Goal: Task Accomplishment & Management: Complete application form

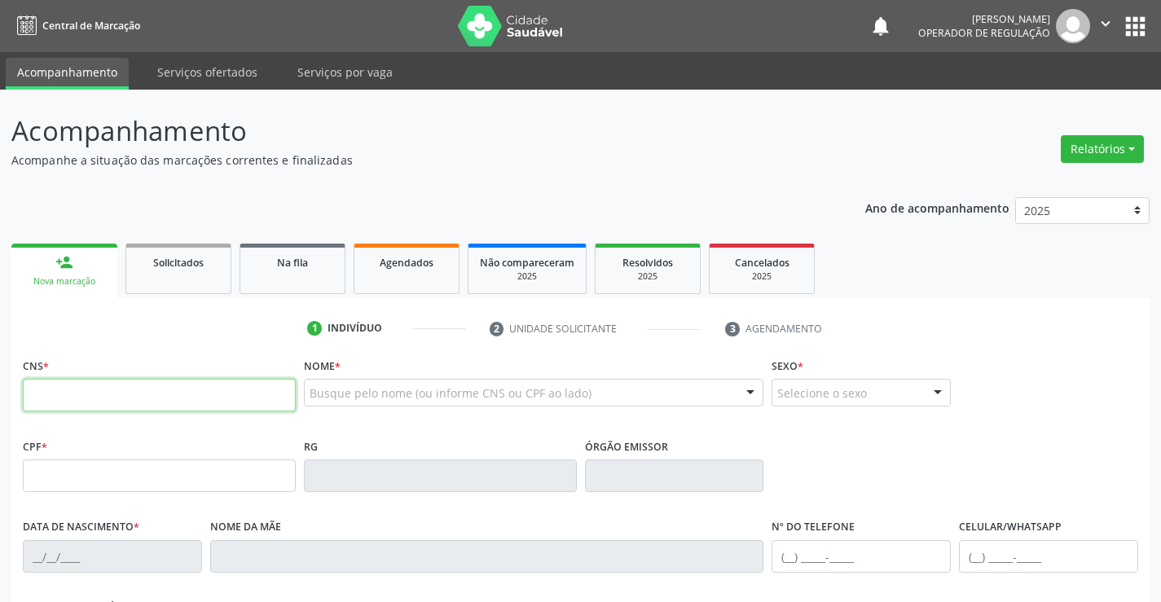
click at [95, 389] on input "text" at bounding box center [159, 395] width 273 height 33
type input "706 4091 9785 6185"
type input "0835174301"
type input "[DATE]"
type input "[PHONE_NUMBER]"
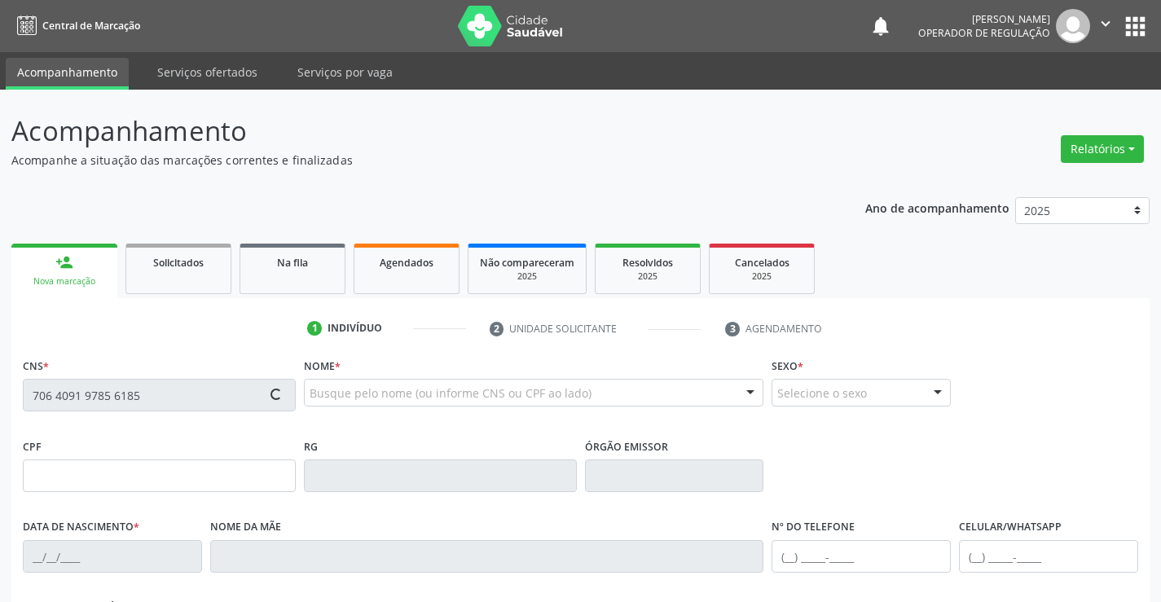
type input "[PHONE_NUMBER]"
type input "000.022.075-24"
type input "S/N"
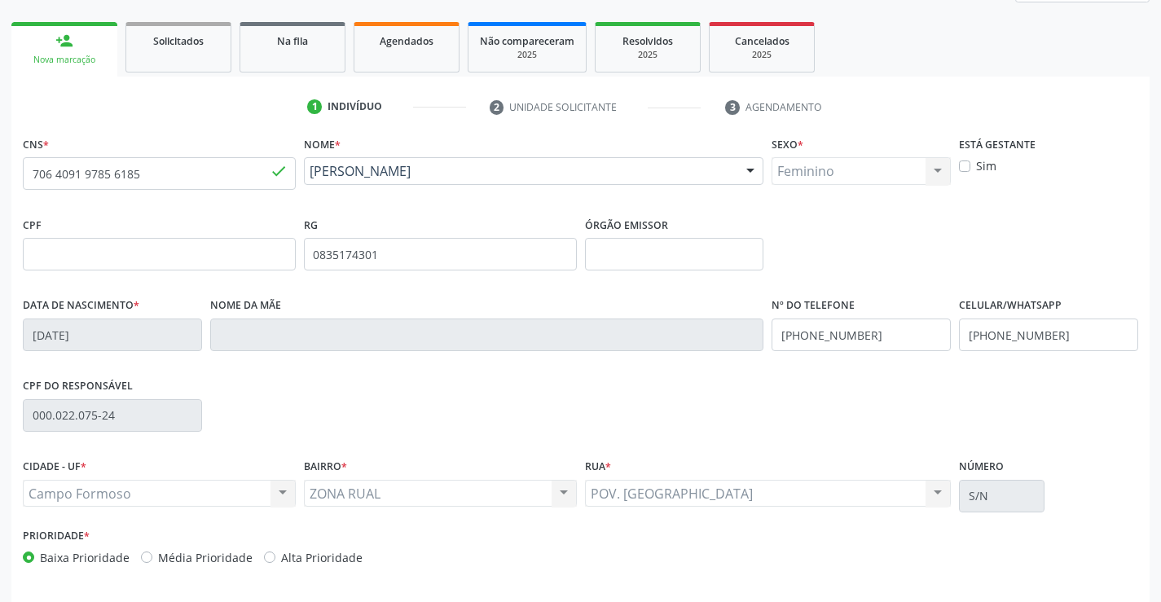
scroll to position [281, 0]
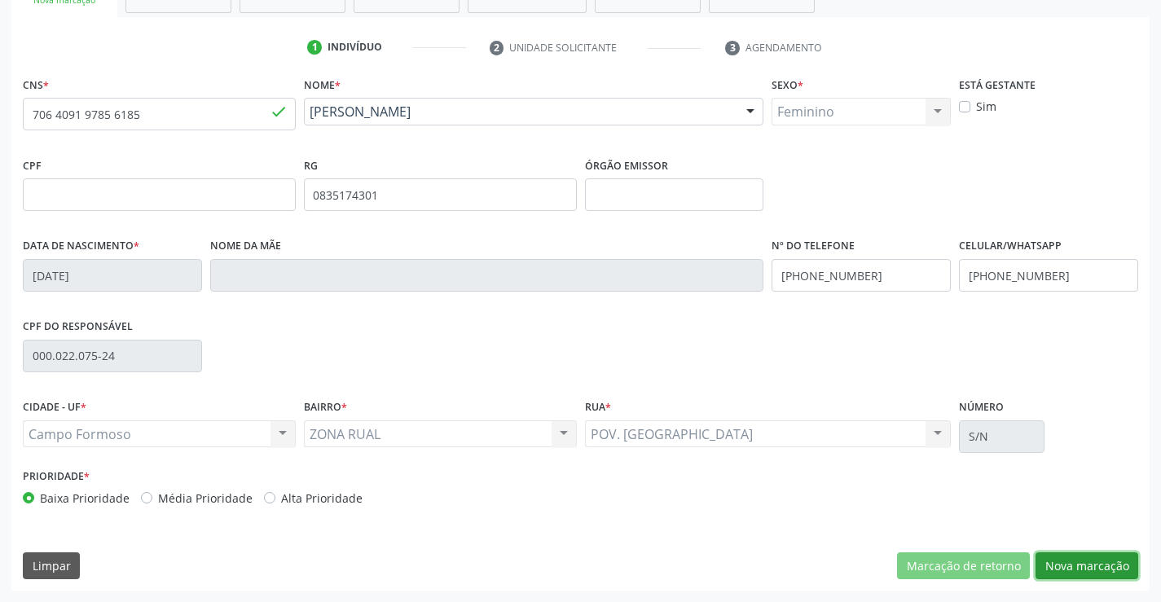
click at [1080, 566] on button "Nova marcação" at bounding box center [1086, 566] width 103 height 28
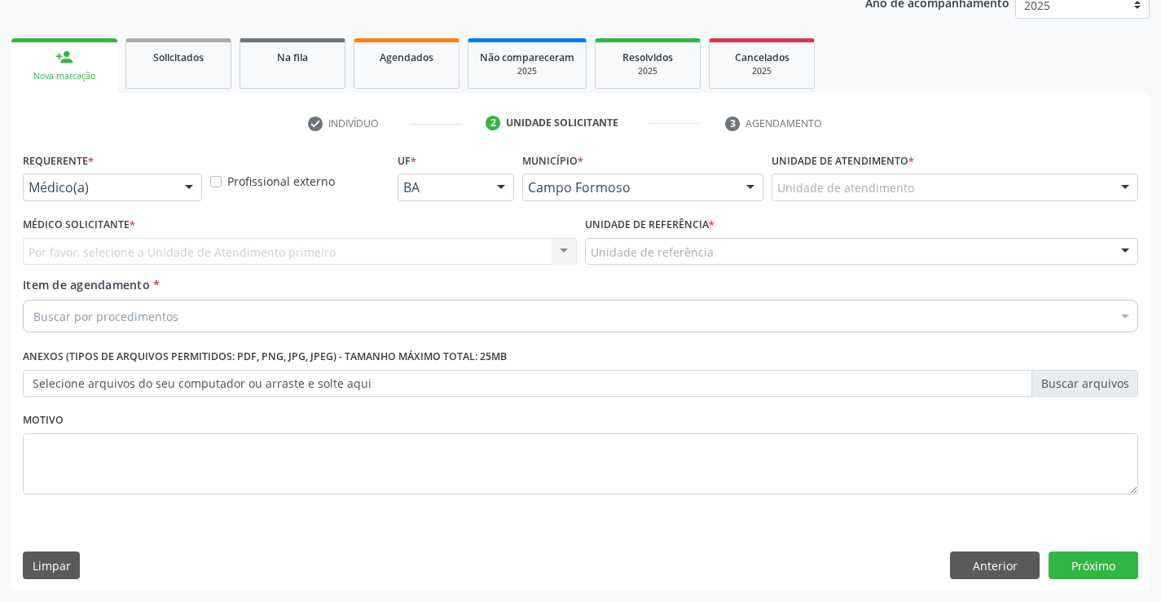
scroll to position [205, 0]
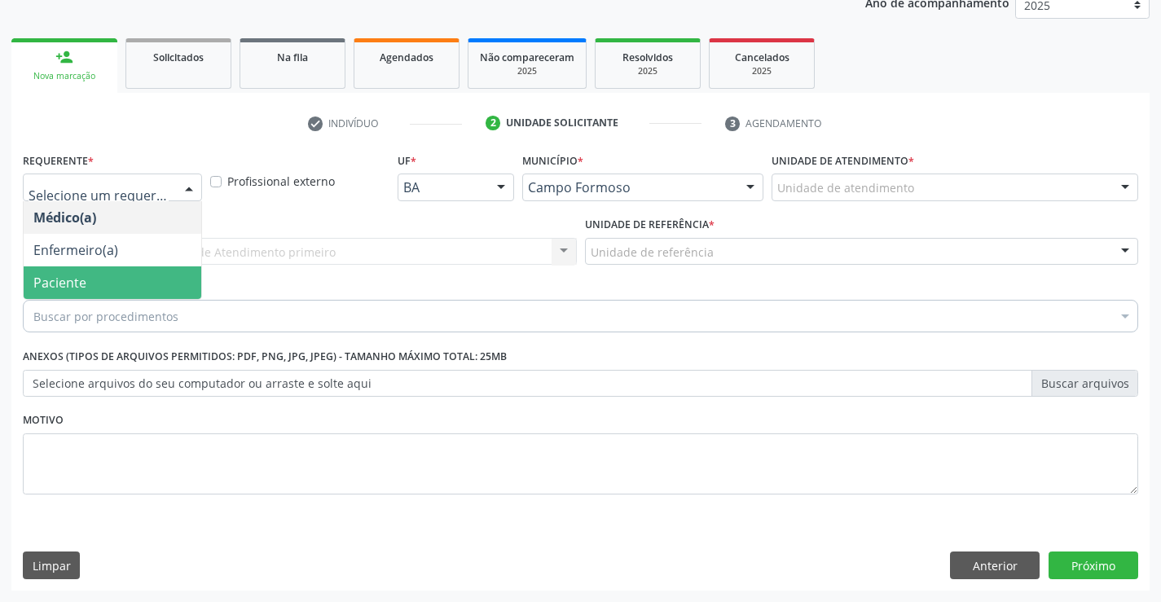
click at [107, 286] on span "Paciente" at bounding box center [113, 282] width 178 height 33
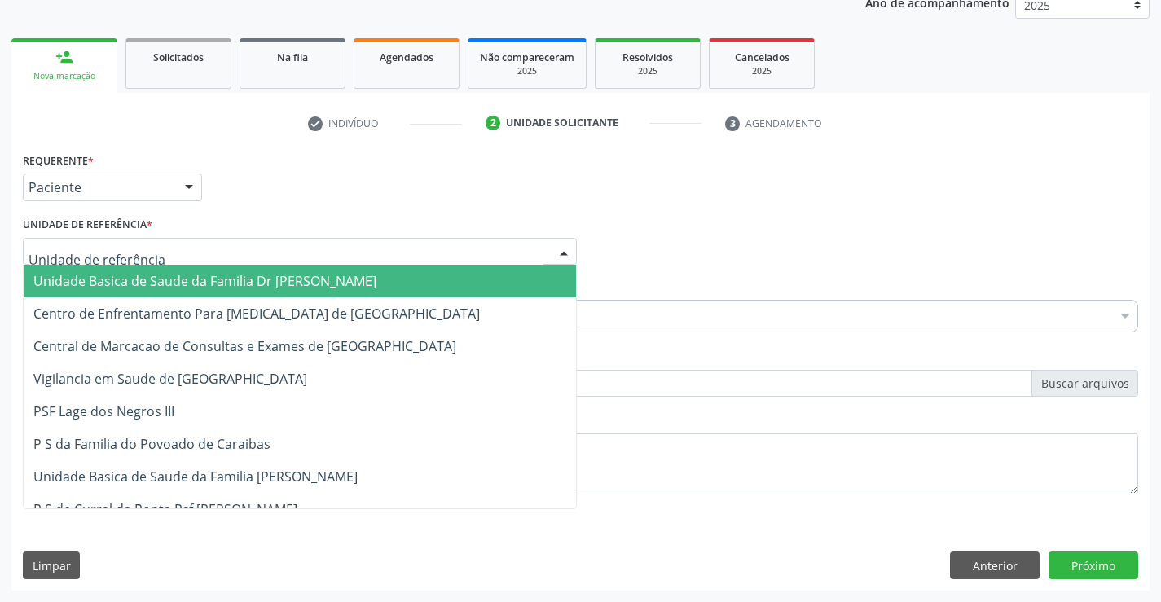
click at [126, 277] on span "Unidade Basica de Saude da Familia Dr [PERSON_NAME]" at bounding box center [204, 281] width 343 height 18
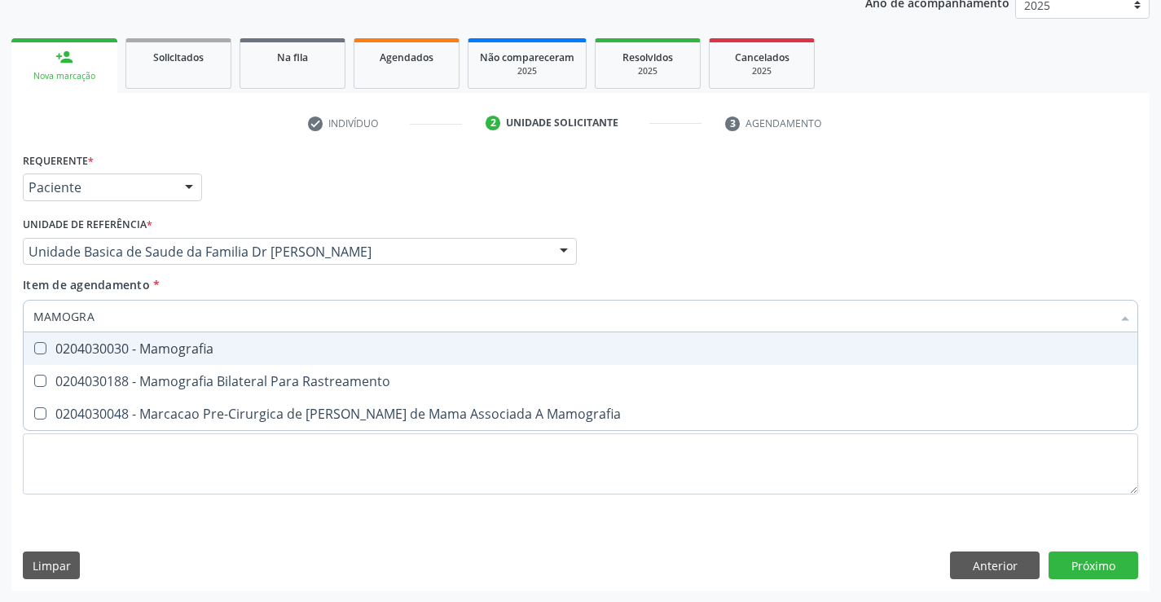
type input "MAMOGRAF"
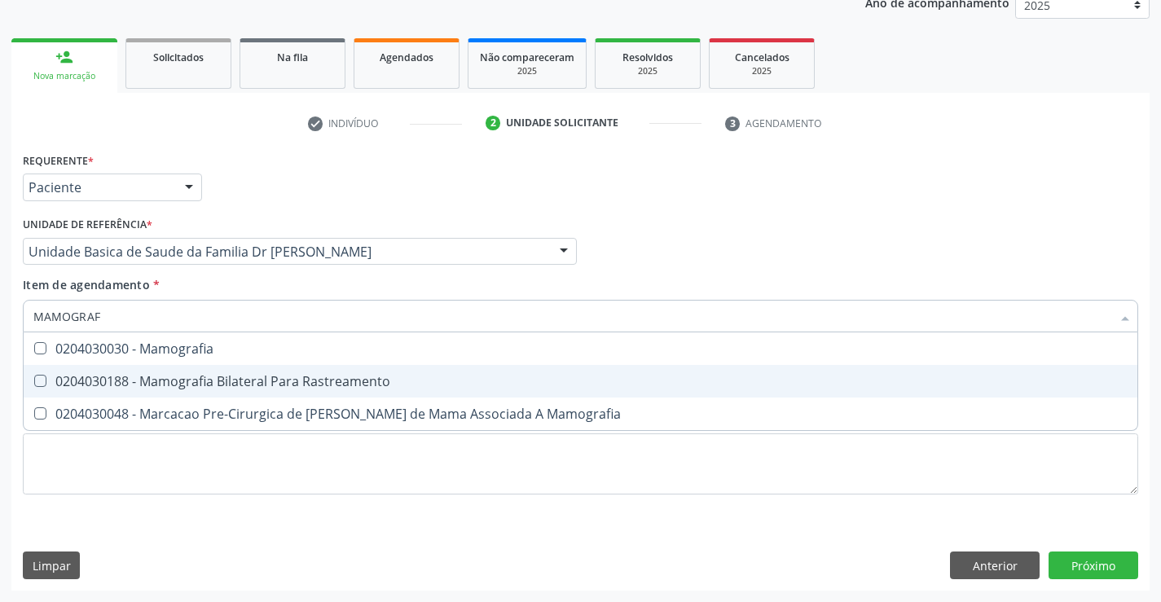
click at [265, 376] on div "0204030188 - Mamografia Bilateral Para Rastreamento" at bounding box center [580, 381] width 1094 height 13
checkbox Rastreamento "true"
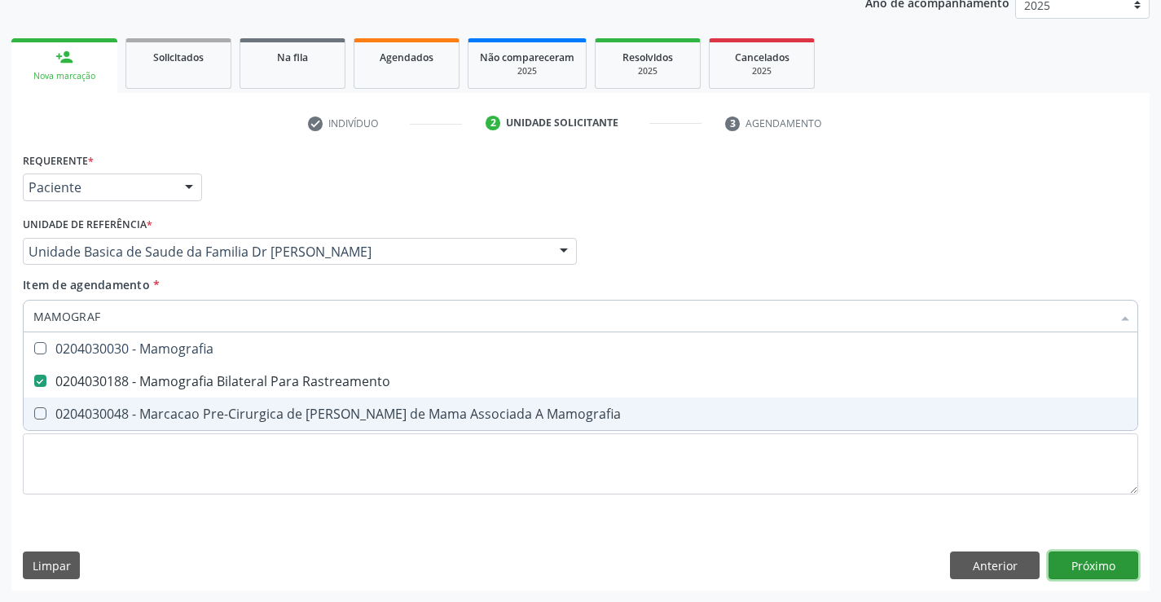
click at [1087, 563] on div "Requerente * Paciente Médico(a) Enfermeiro(a) Paciente Nenhum resultado encontr…" at bounding box center [580, 369] width 1138 height 442
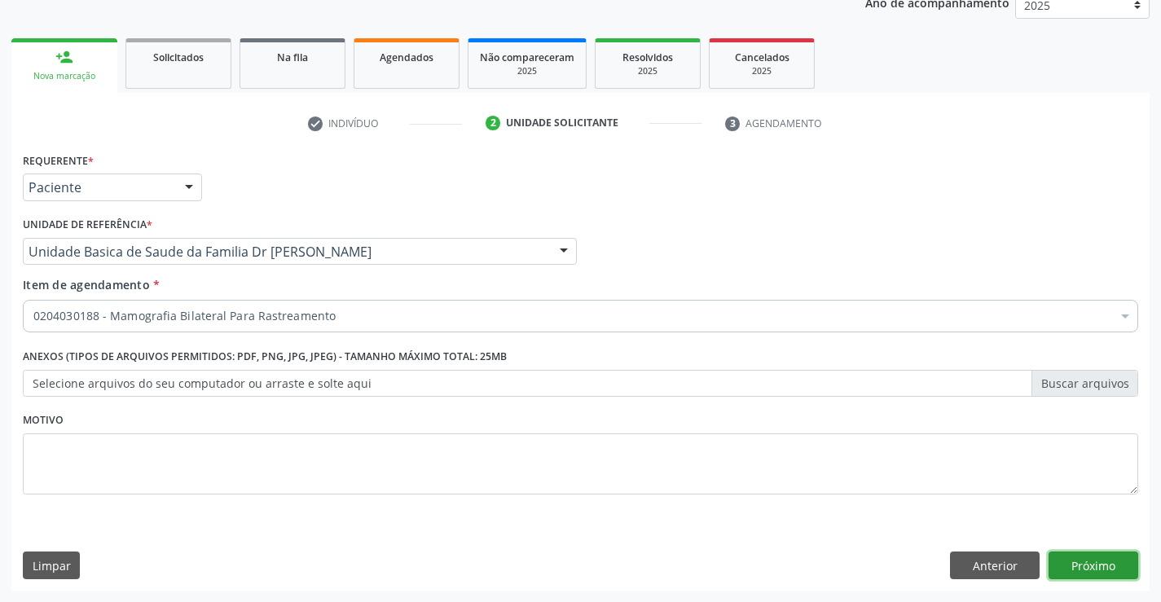
click at [1088, 567] on button "Próximo" at bounding box center [1093, 565] width 90 height 28
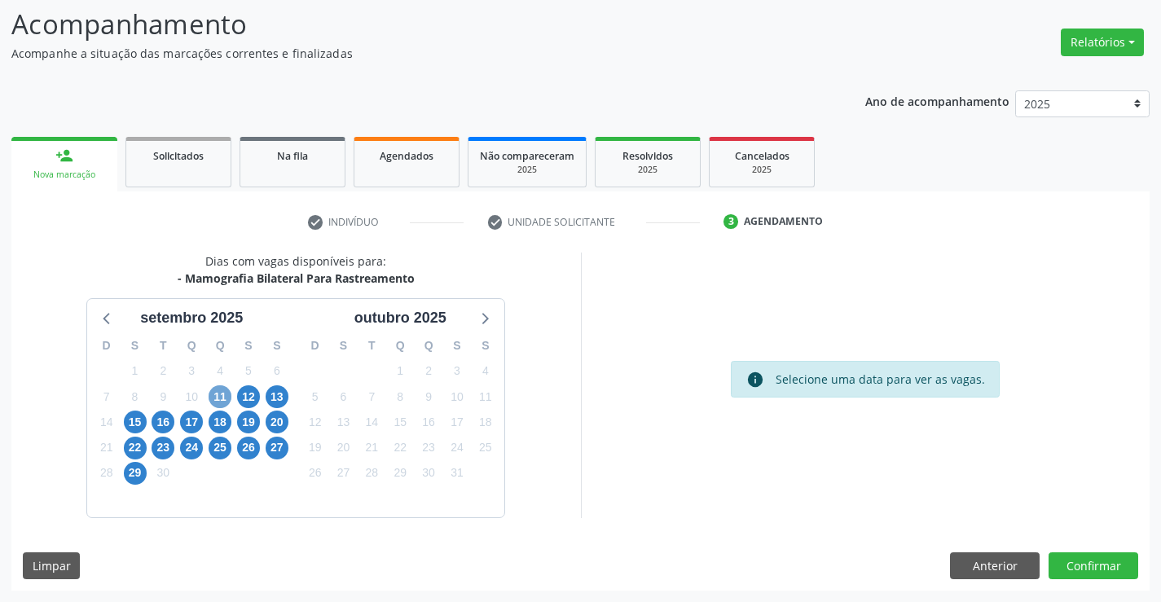
click at [227, 398] on span "11" at bounding box center [220, 396] width 23 height 23
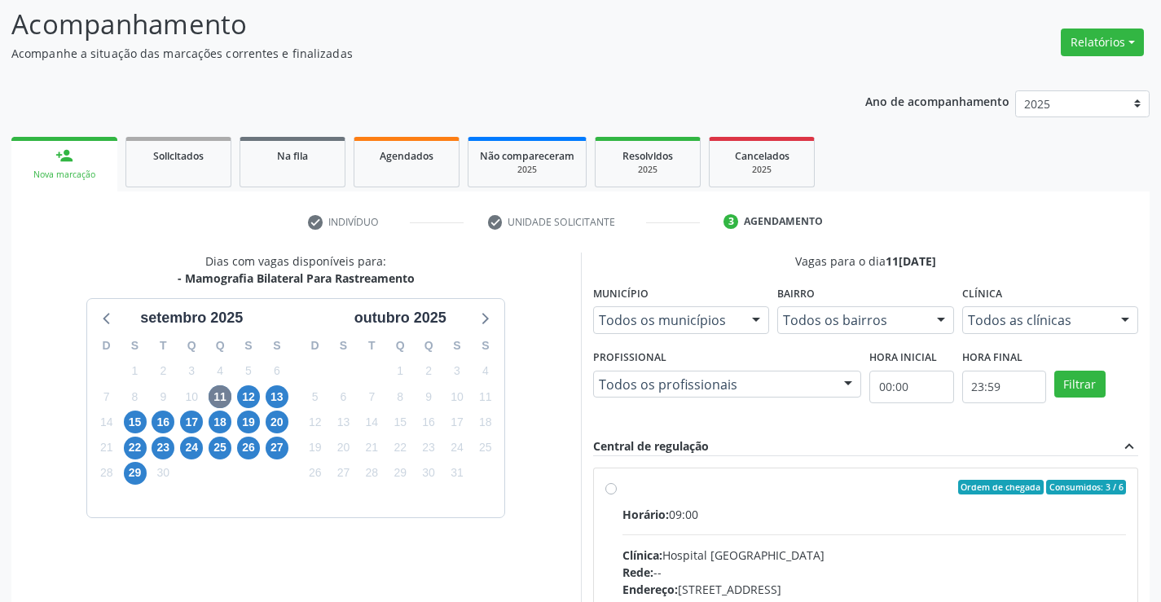
click at [622, 491] on label "Ordem de chegada Consumidos: 3 / 6 Horário: 09:00 Clínica: Hospital [GEOGRAPHIC…" at bounding box center [874, 605] width 504 height 250
click at [608, 491] on input "Ordem de chegada Consumidos: 3 / 6 Horário: 09:00 Clínica: Hospital [GEOGRAPHIC…" at bounding box center [610, 487] width 11 height 15
radio input "true"
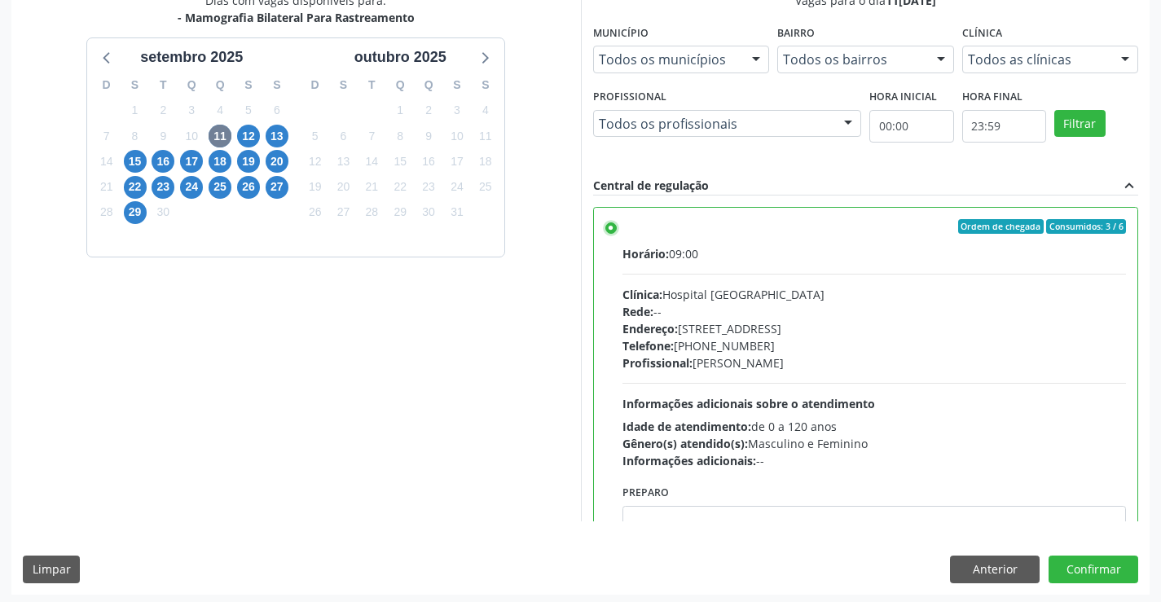
scroll to position [371, 0]
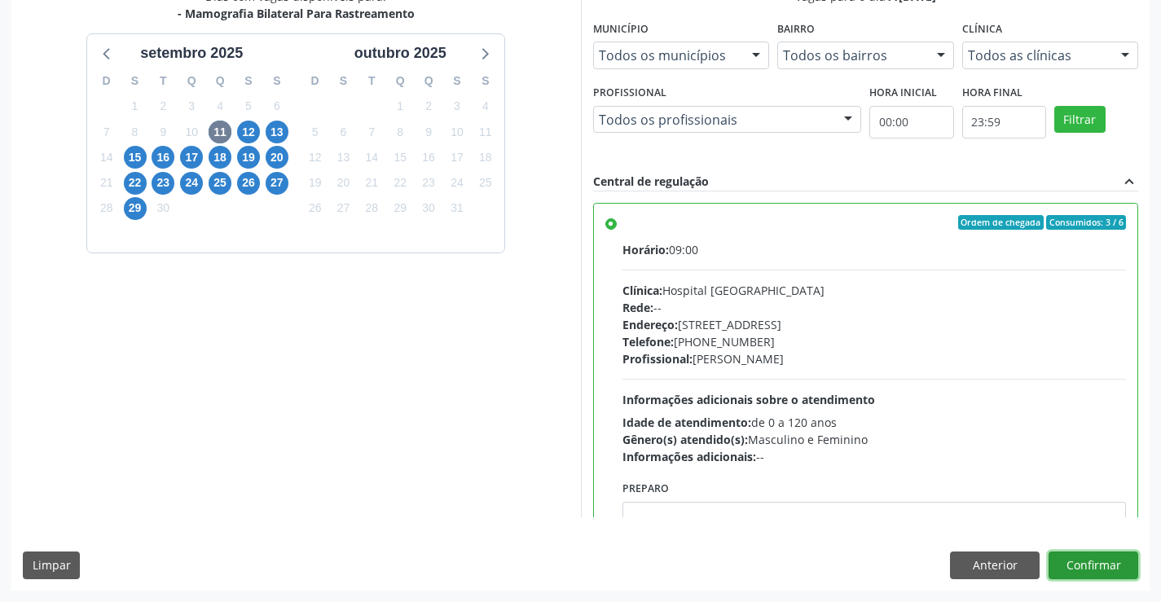
click at [1095, 564] on button "Confirmar" at bounding box center [1093, 565] width 90 height 28
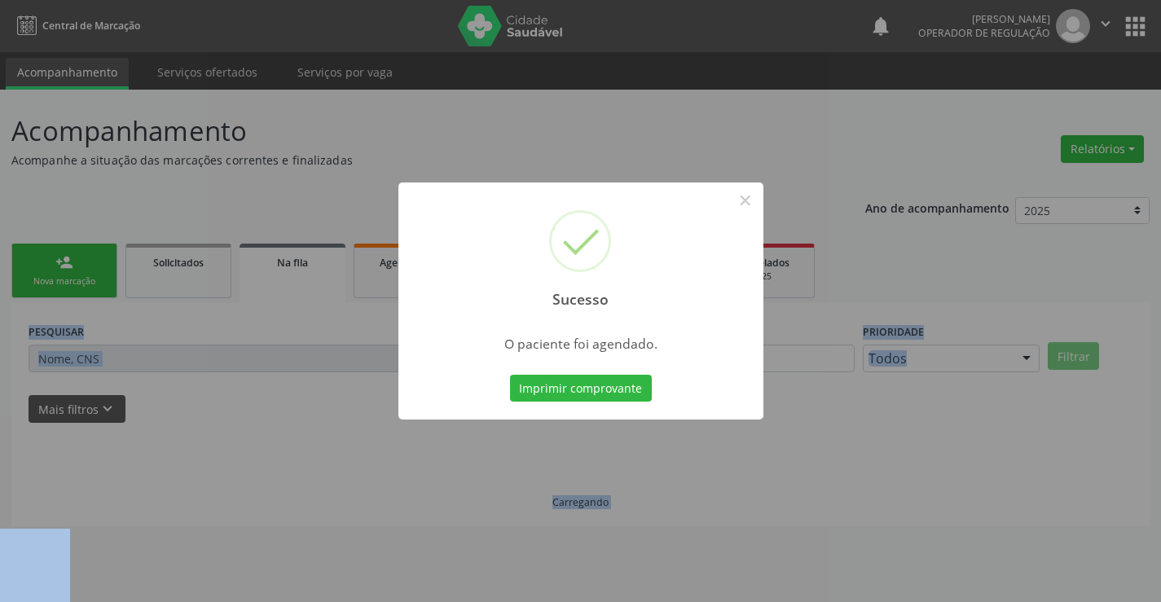
scroll to position [0, 0]
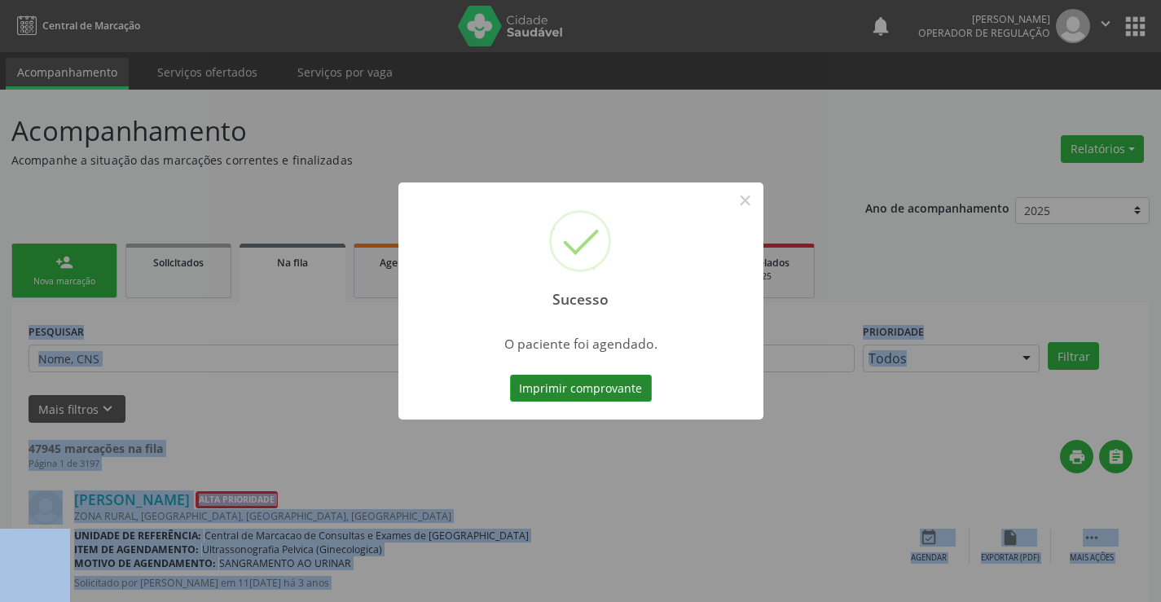
click at [593, 379] on button "Imprimir comprovante" at bounding box center [581, 389] width 142 height 28
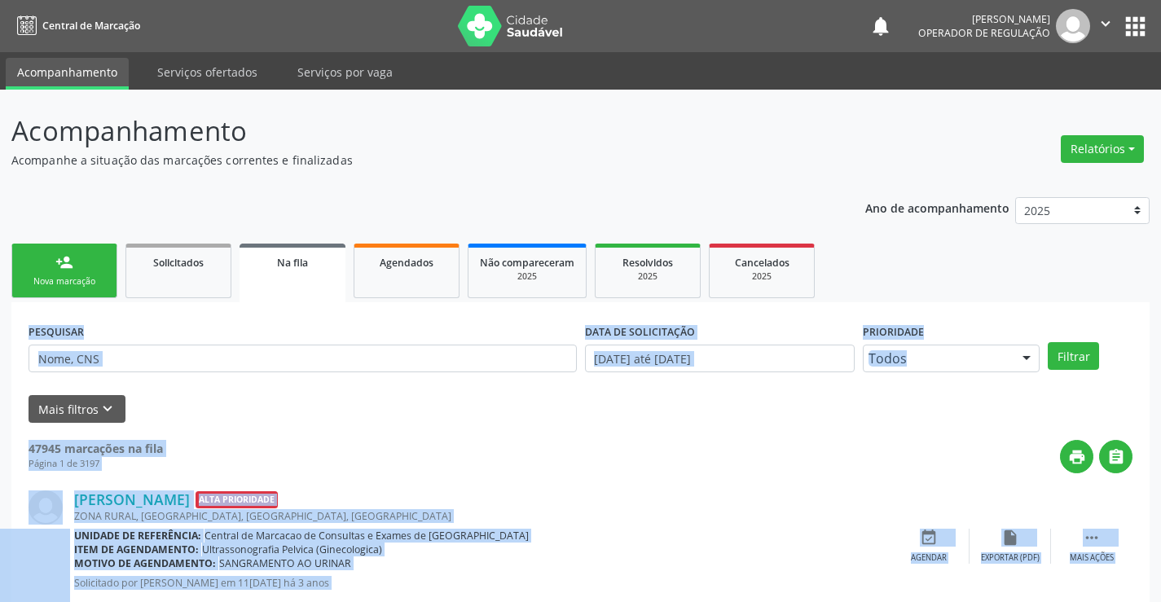
click at [103, 268] on link "person_add Nova marcação" at bounding box center [64, 271] width 106 height 55
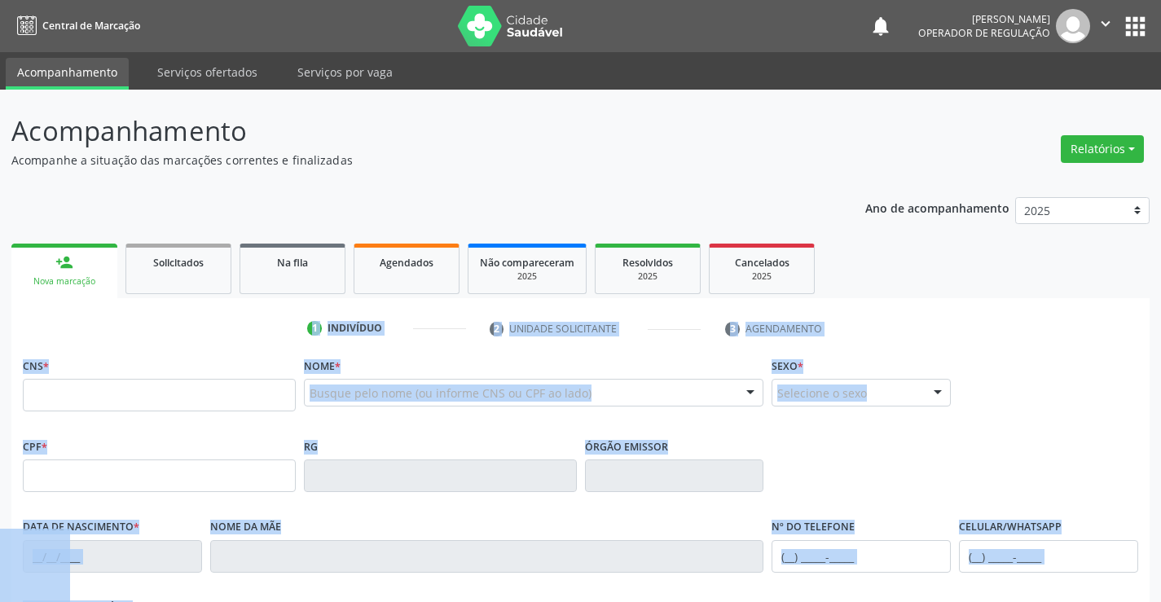
click at [247, 322] on ul "1 Indivíduo 2 Unidade solicitante 3 Agendamento" at bounding box center [580, 328] width 1138 height 27
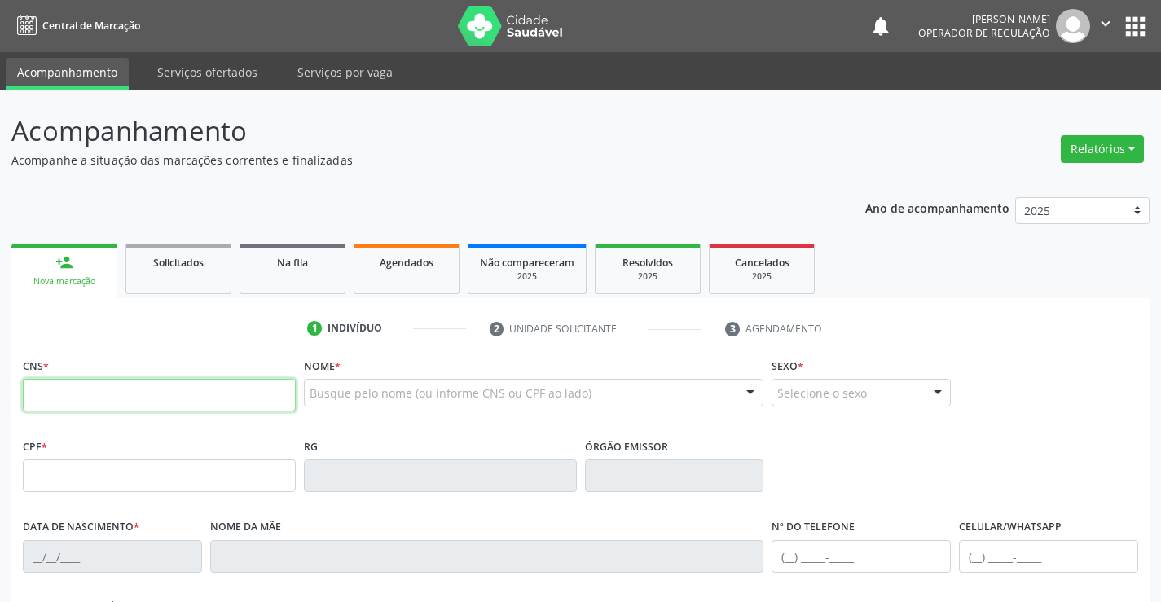
click at [183, 393] on input "text" at bounding box center [159, 395] width 273 height 33
type input "701 8022 0860 6871"
type input "0382466004"
type input "[DATE]"
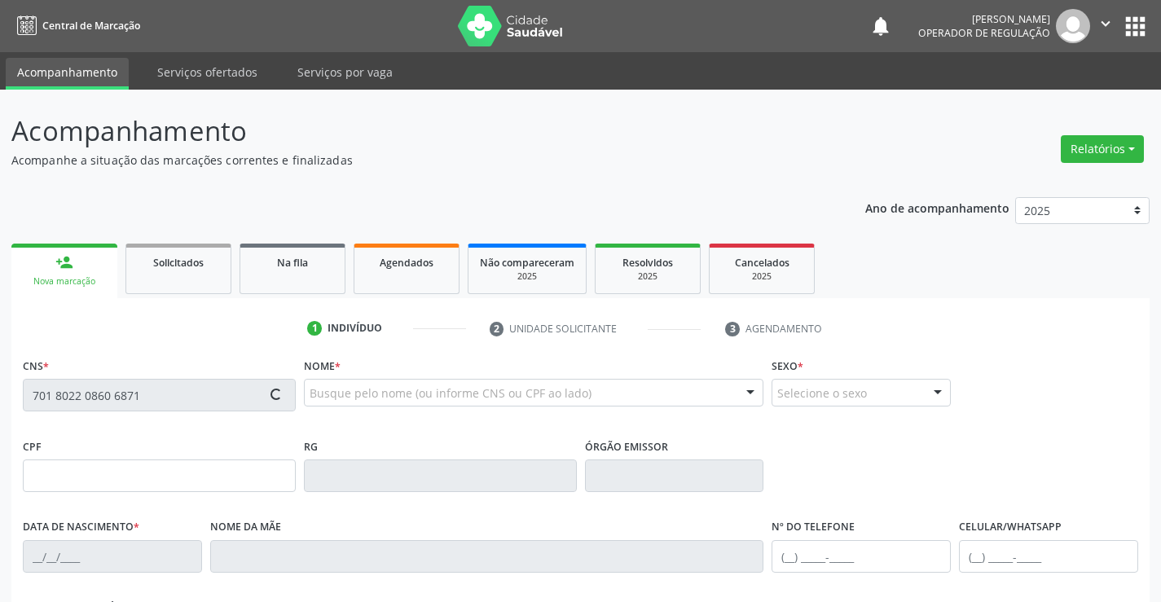
type input "[PHONE_NUMBER]"
type input "528.280.345-34"
type input "S/N"
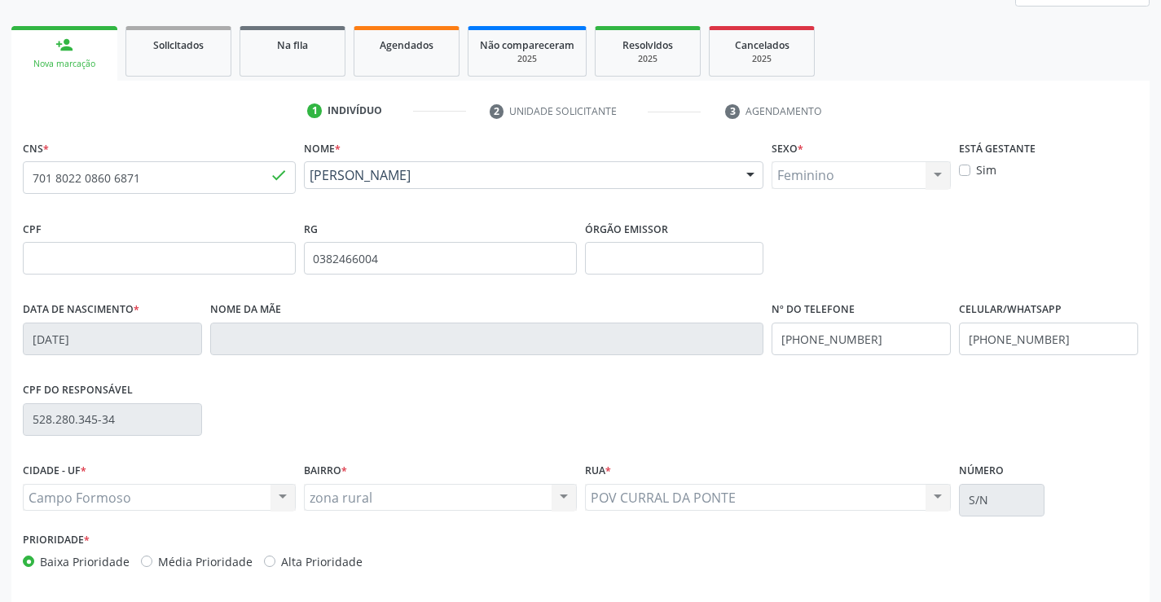
scroll to position [281, 0]
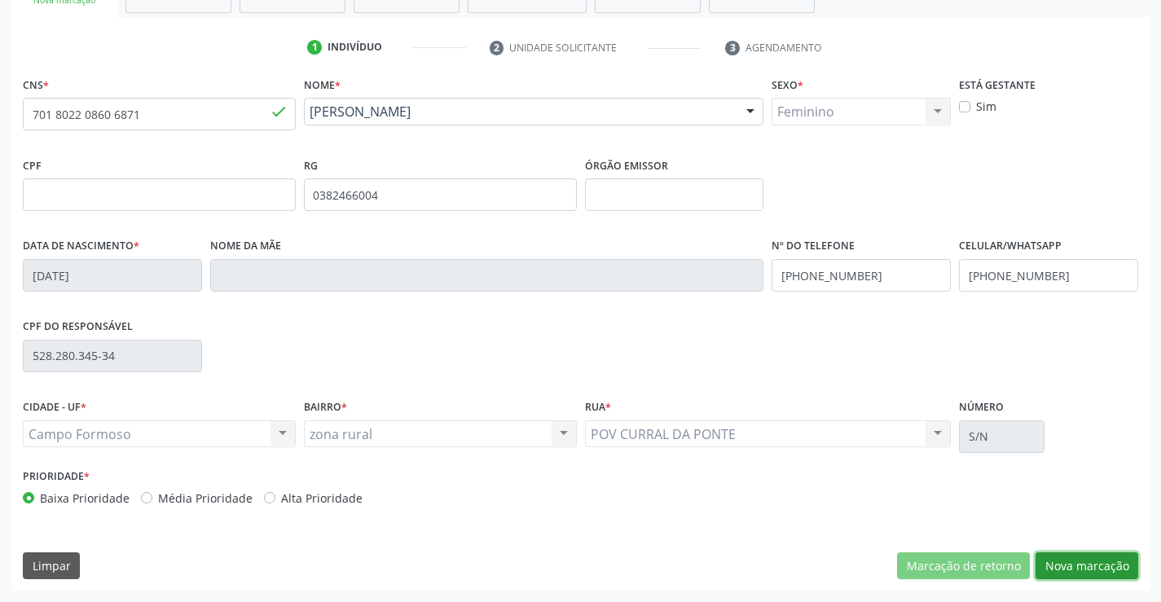
click at [1075, 563] on button "Nova marcação" at bounding box center [1086, 566] width 103 height 28
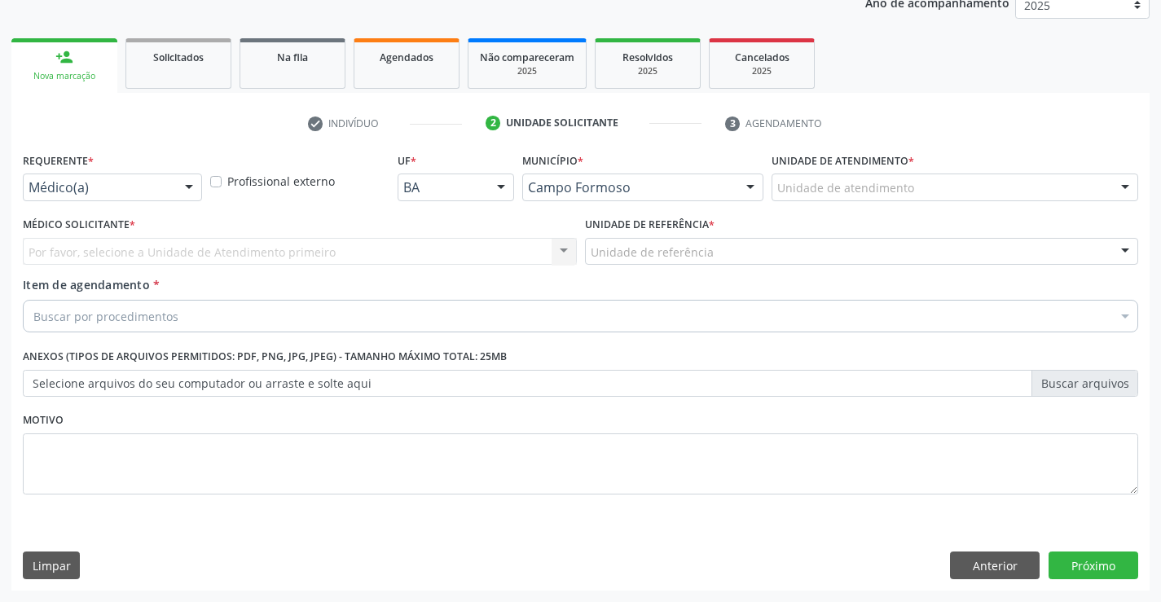
scroll to position [205, 0]
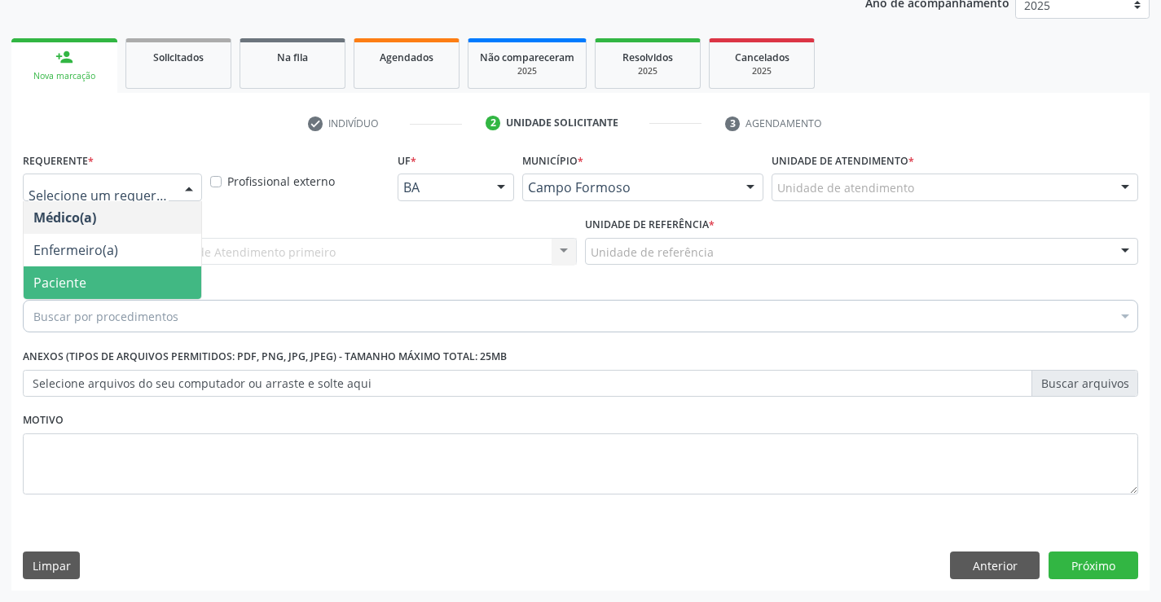
click at [103, 283] on span "Paciente" at bounding box center [113, 282] width 178 height 33
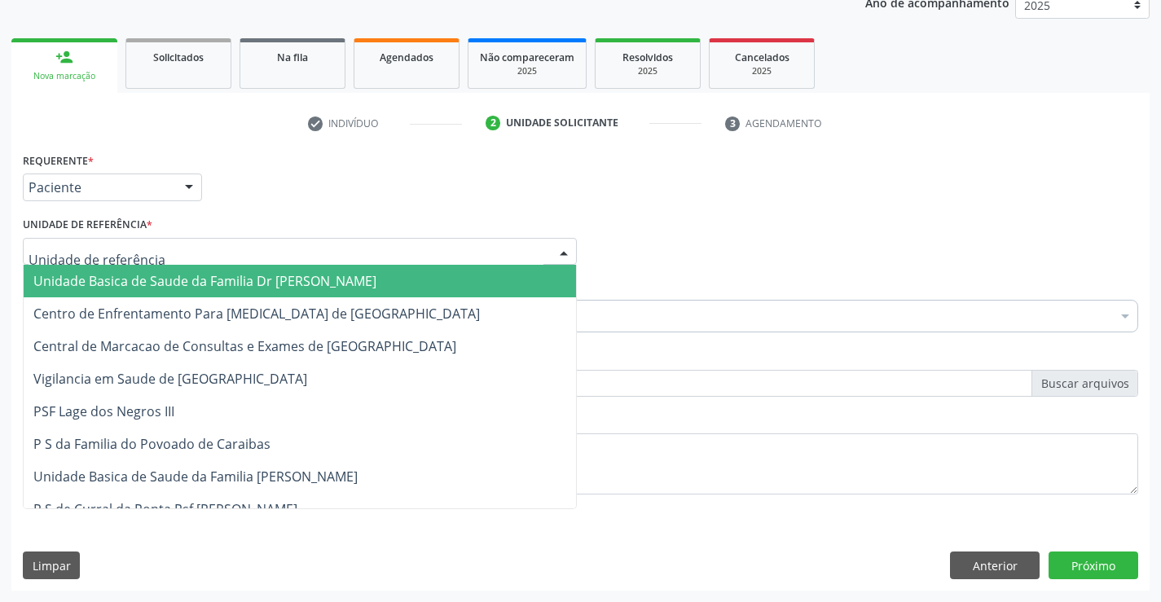
click at [136, 275] on span "Unidade Basica de Saude da Familia Dr [PERSON_NAME]" at bounding box center [204, 281] width 343 height 18
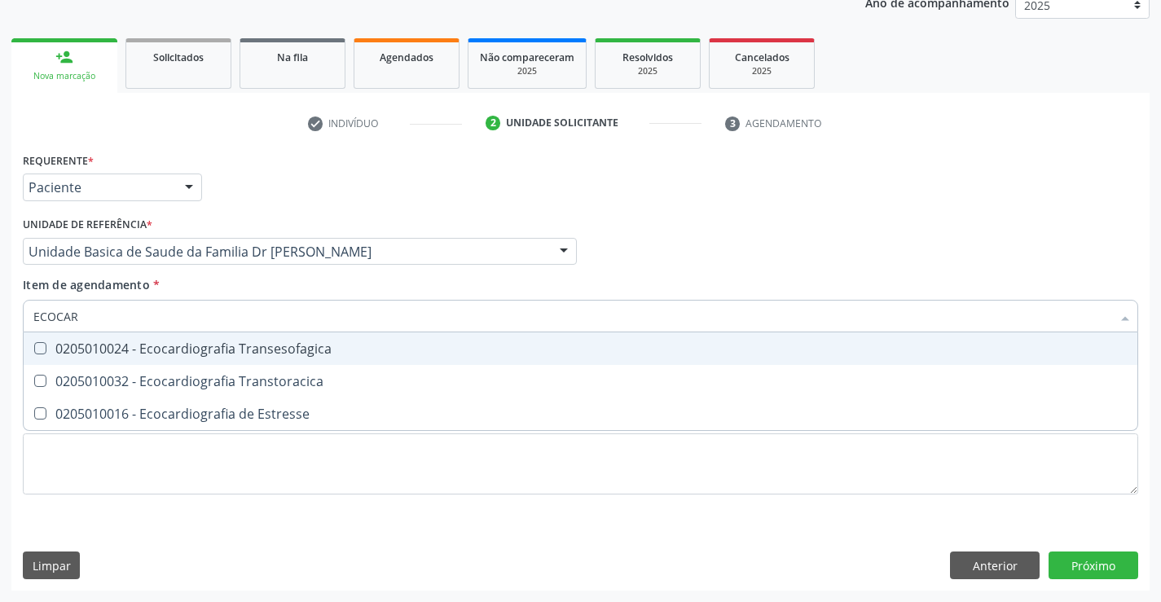
type input "ECOCARD"
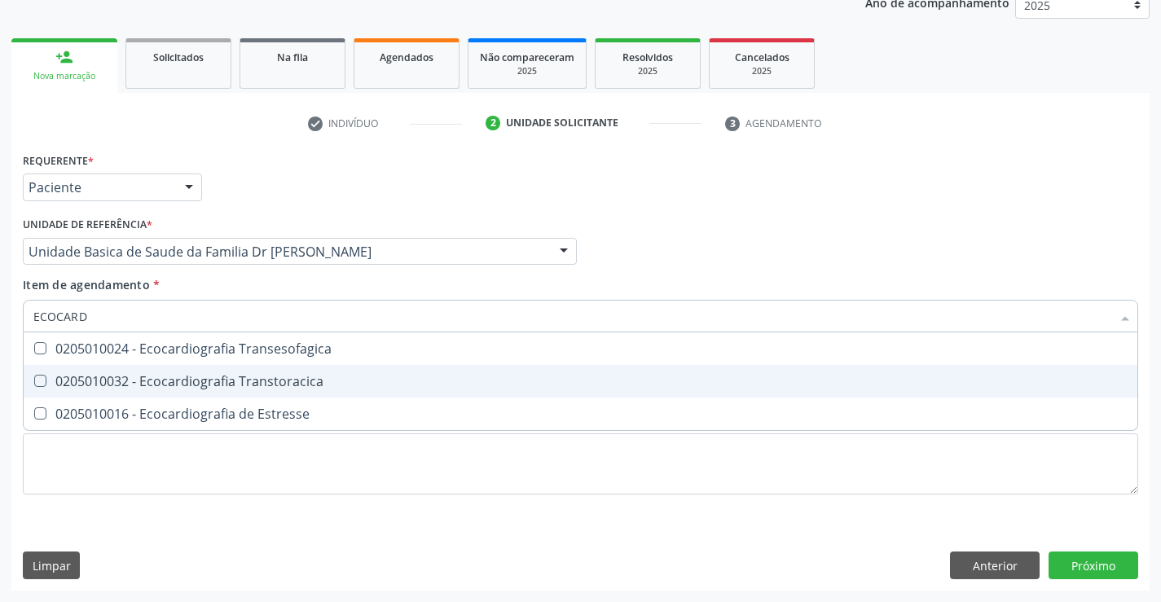
click at [253, 385] on div "0205010032 - Ecocardiografia Transtoracica" at bounding box center [580, 381] width 1094 height 13
checkbox Transtoracica "true"
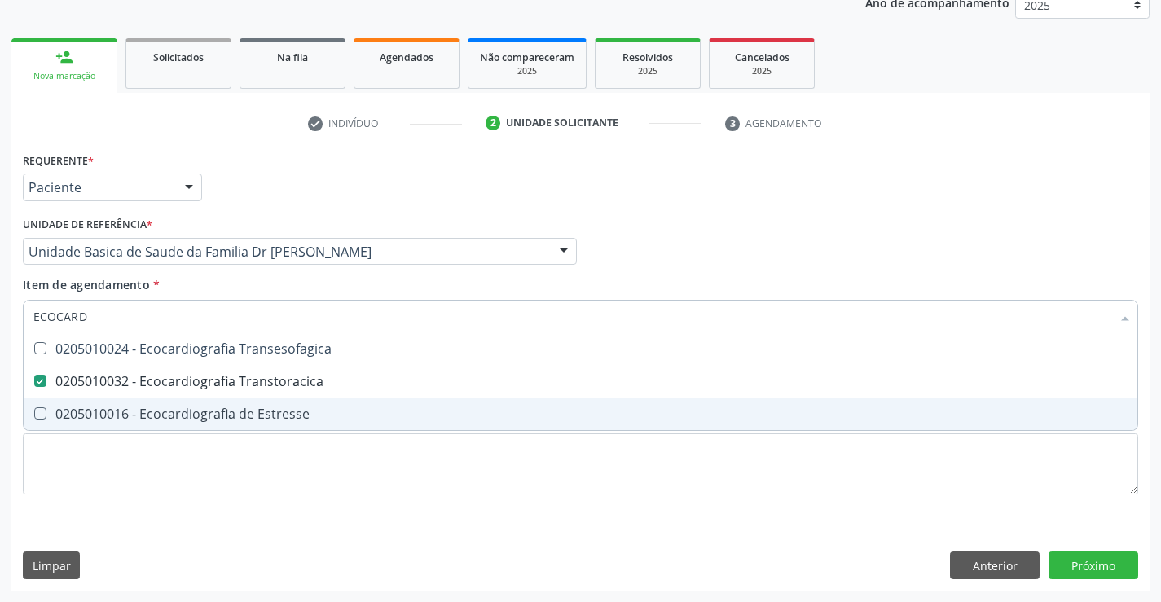
type input "ECOCARD"
click at [185, 504] on div "Requerente * Paciente Médico(a) Enfermeiro(a) Paciente Nenhum resultado encontr…" at bounding box center [580, 332] width 1115 height 369
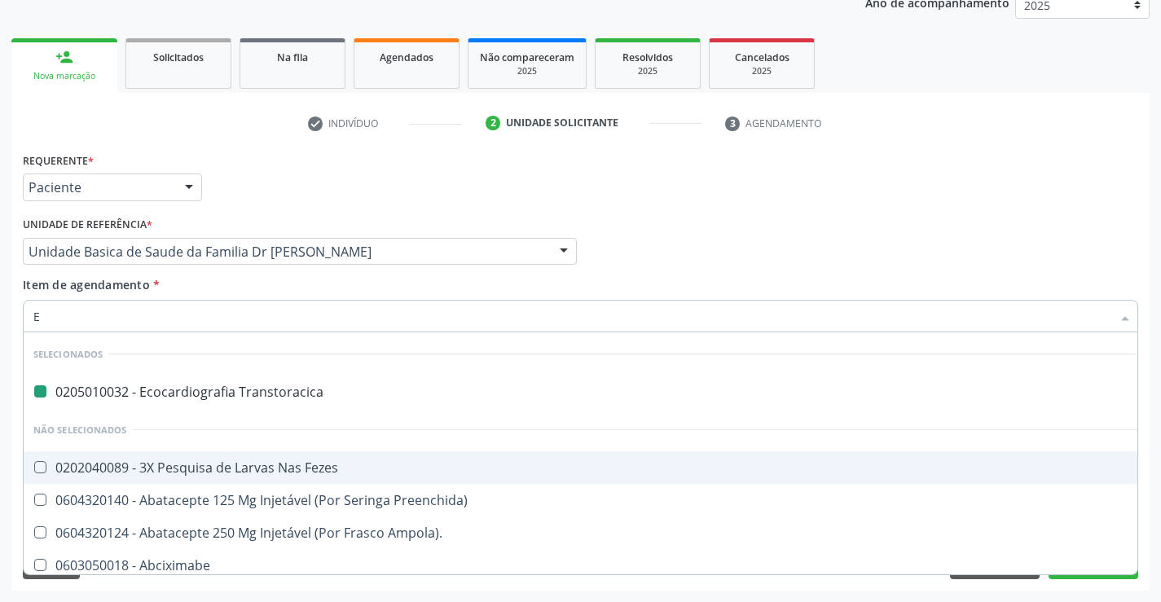
type input "EL"
checkbox Transtoracica "false"
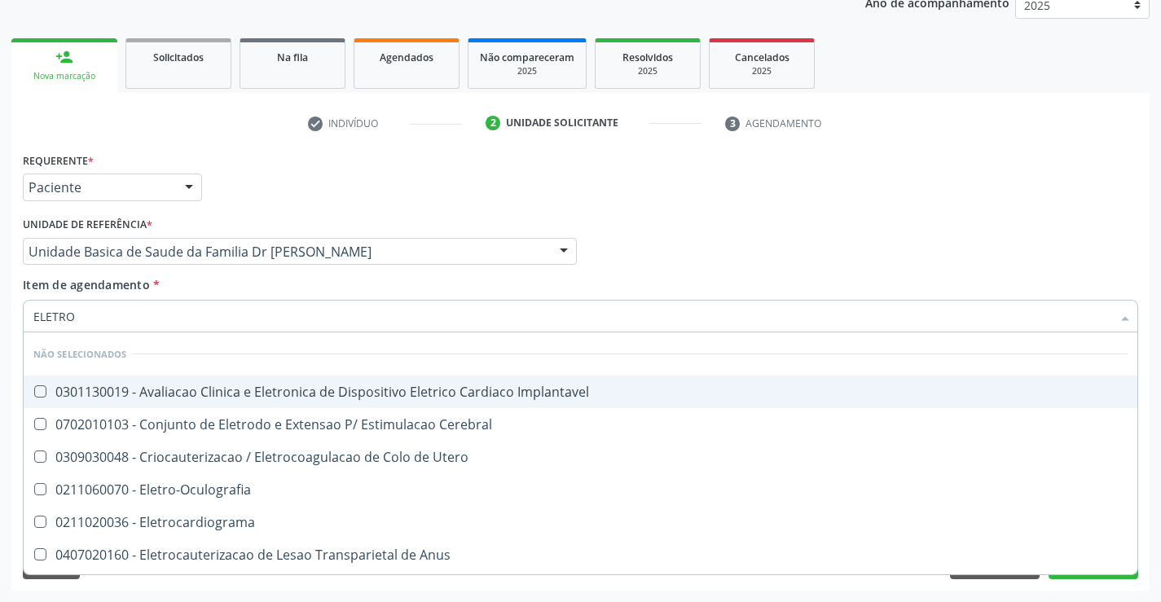
type input "ELETROC"
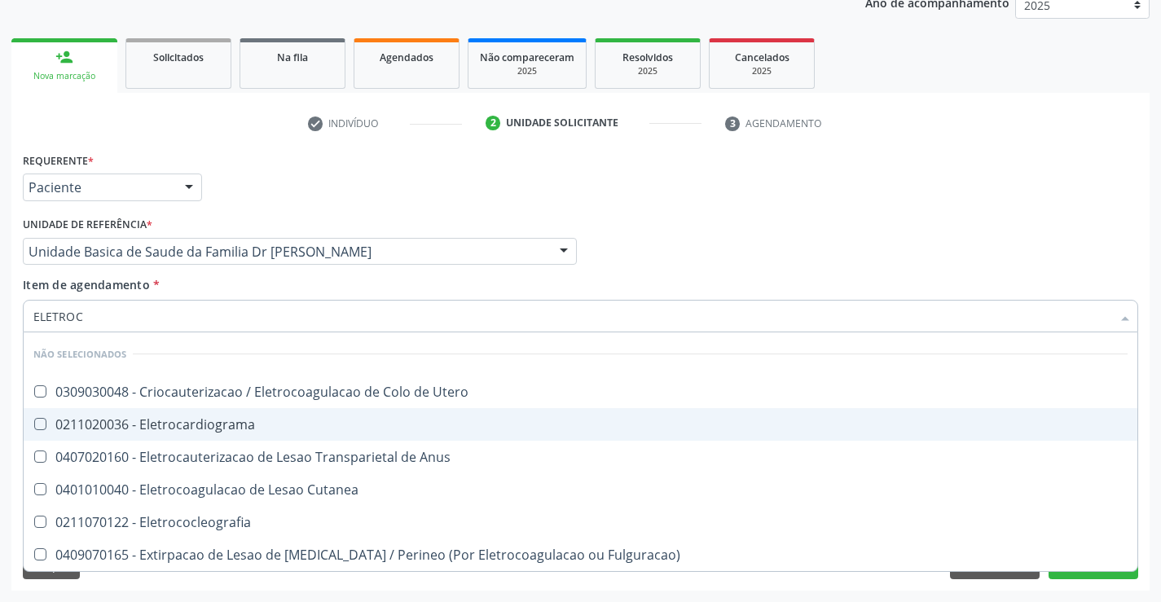
click at [226, 426] on div "0211020036 - Eletrocardiograma" at bounding box center [580, 424] width 1094 height 13
checkbox Eletrocardiograma "true"
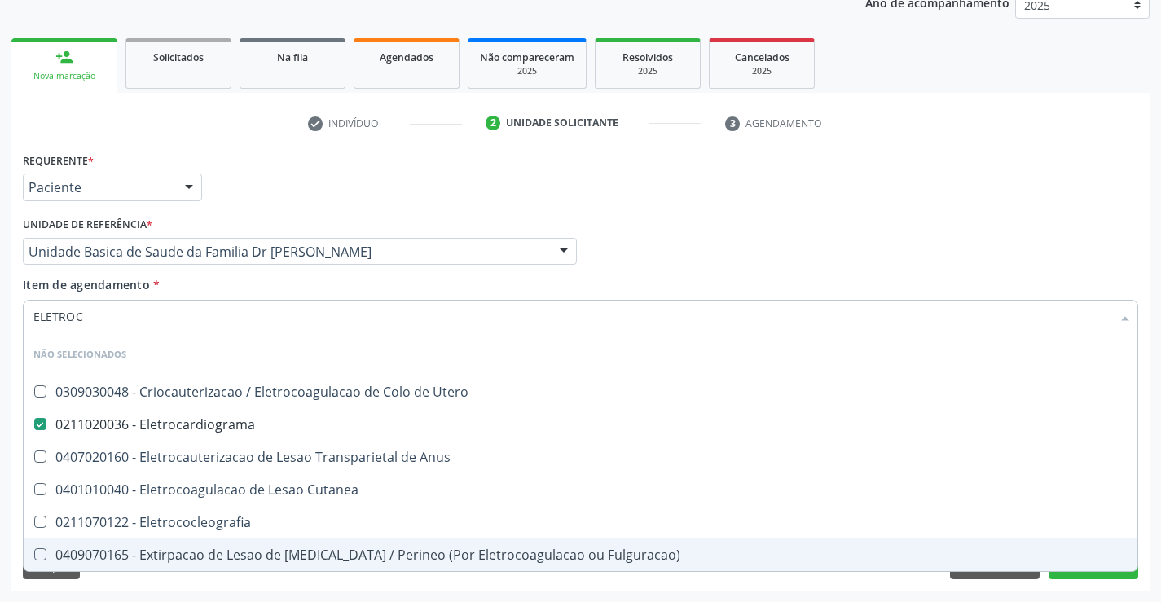
click at [1075, 572] on div "Desfazer seleção Não selecionados 0309030048 - Criocauterizacao / Eletrocoagula…" at bounding box center [580, 451] width 1115 height 239
click at [1070, 574] on div "Requerente * Paciente Médico(a) Enfermeiro(a) Paciente Nenhum resultado encontr…" at bounding box center [580, 369] width 1138 height 442
click at [1070, 572] on div "Desfazer seleção Não selecionados 0309030048 - Criocauterizacao / Eletrocoagula…" at bounding box center [580, 451] width 1115 height 239
checkbox Utero "true"
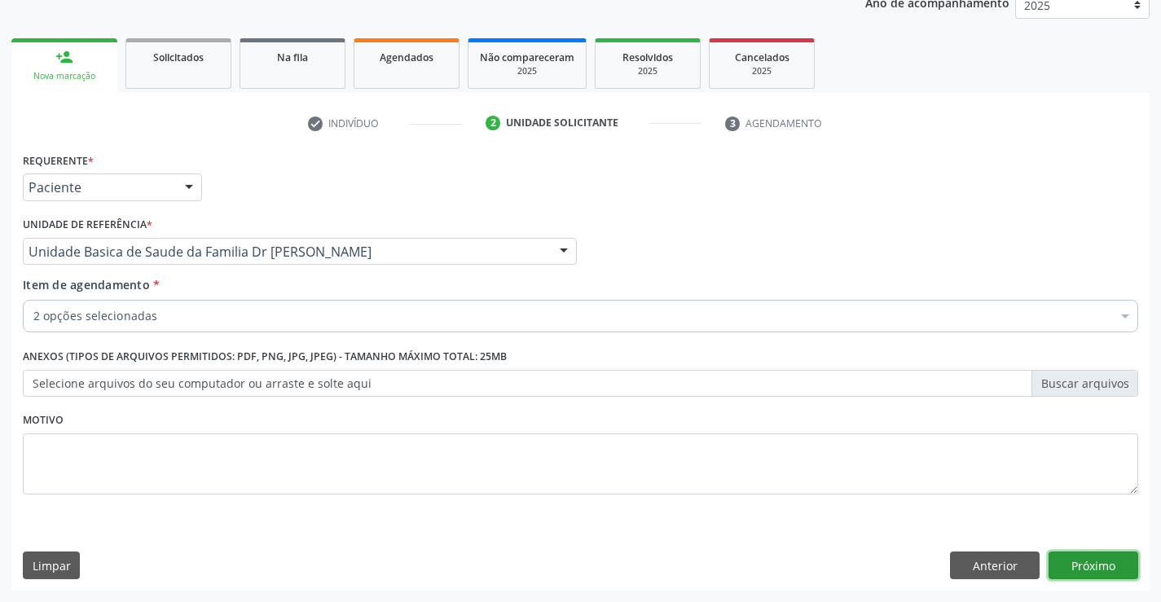
click at [1071, 569] on button "Próximo" at bounding box center [1093, 565] width 90 height 28
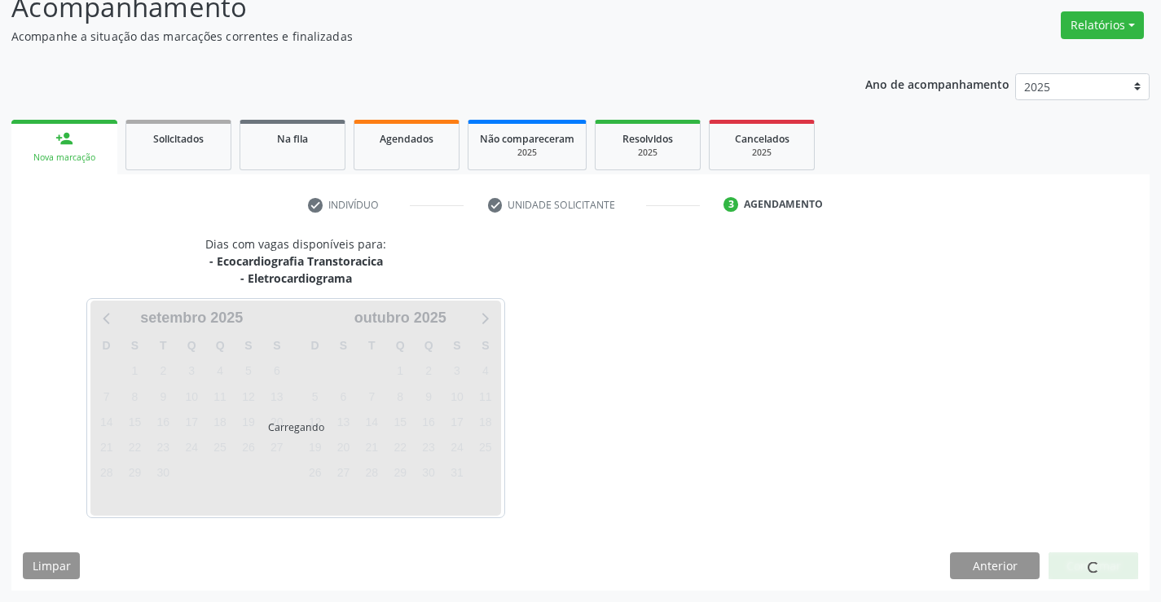
scroll to position [172, 0]
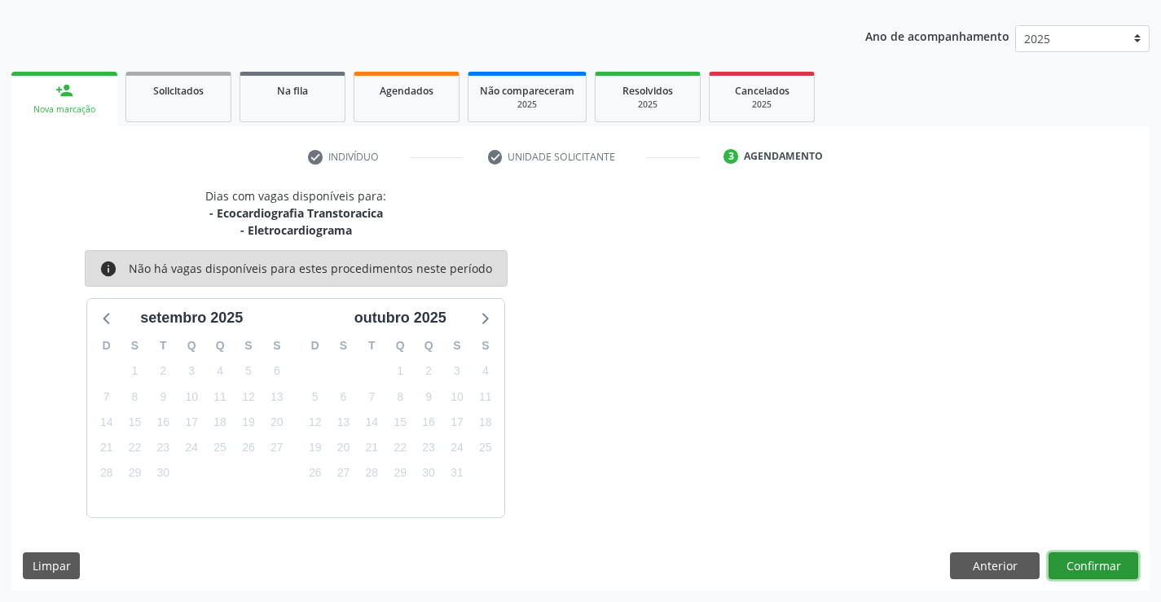
click at [1072, 565] on button "Confirmar" at bounding box center [1093, 566] width 90 height 28
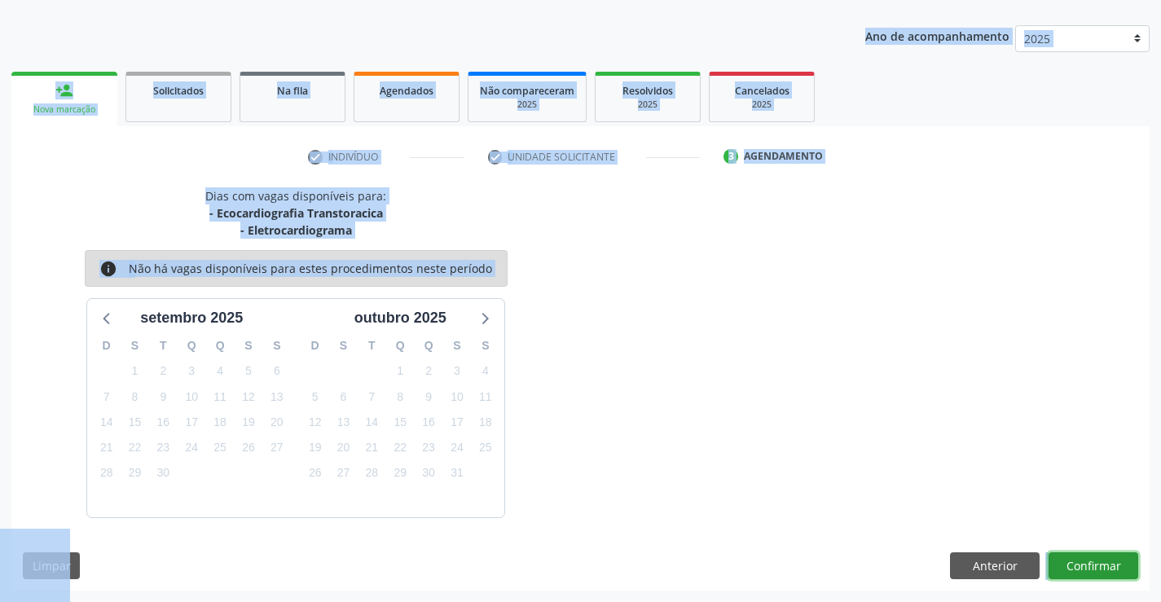
click at [1096, 570] on button "Confirmar" at bounding box center [1093, 566] width 90 height 28
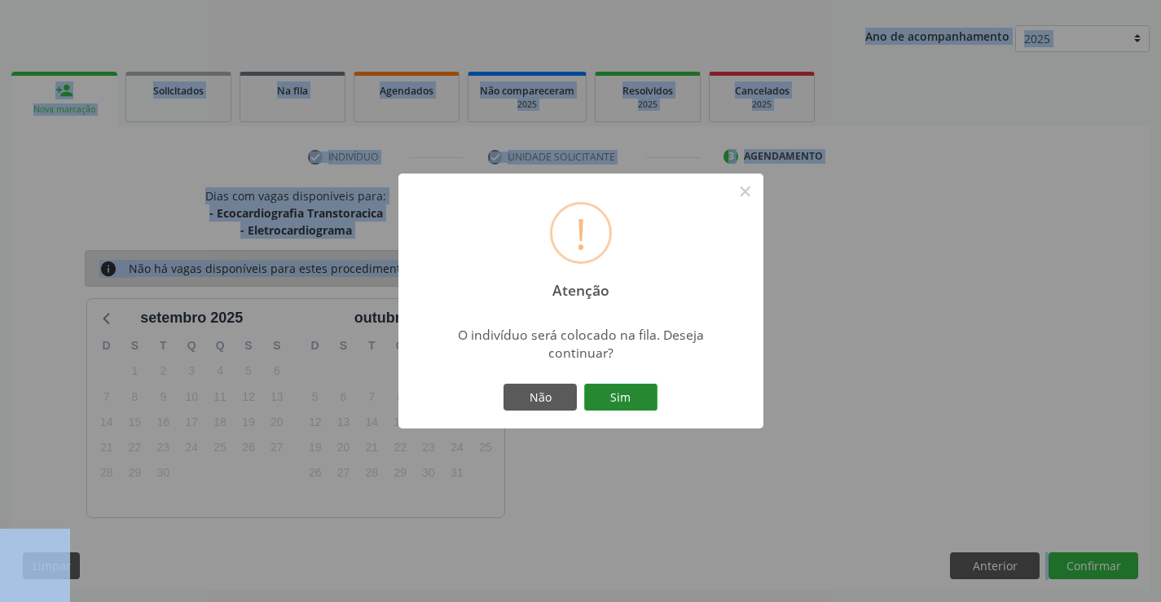
click at [632, 405] on button "Sim" at bounding box center [620, 398] width 73 height 28
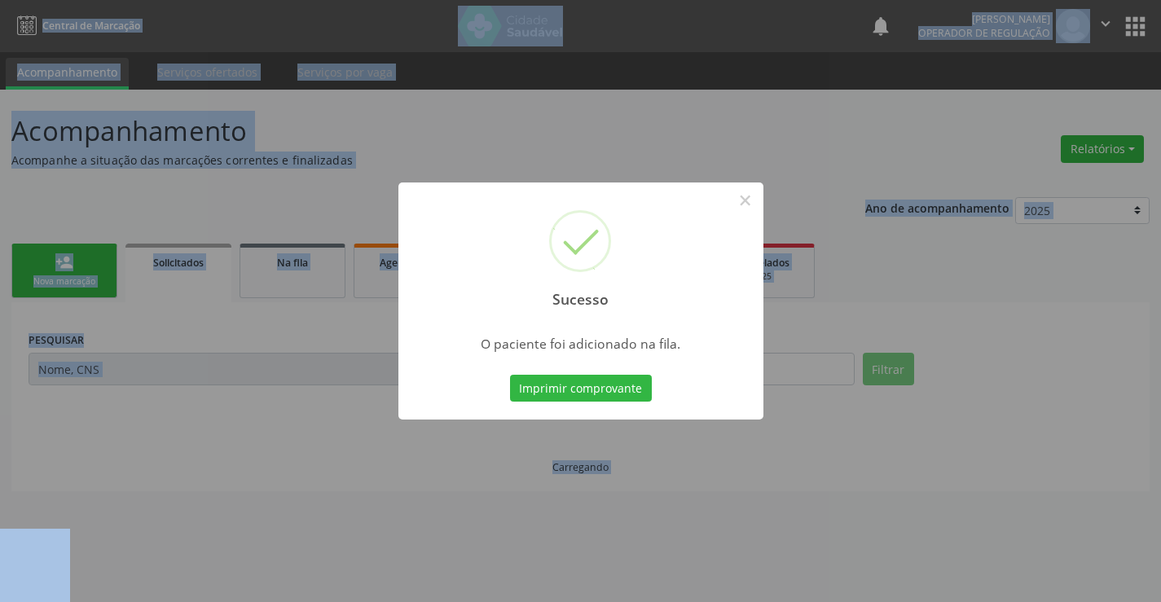
scroll to position [0, 0]
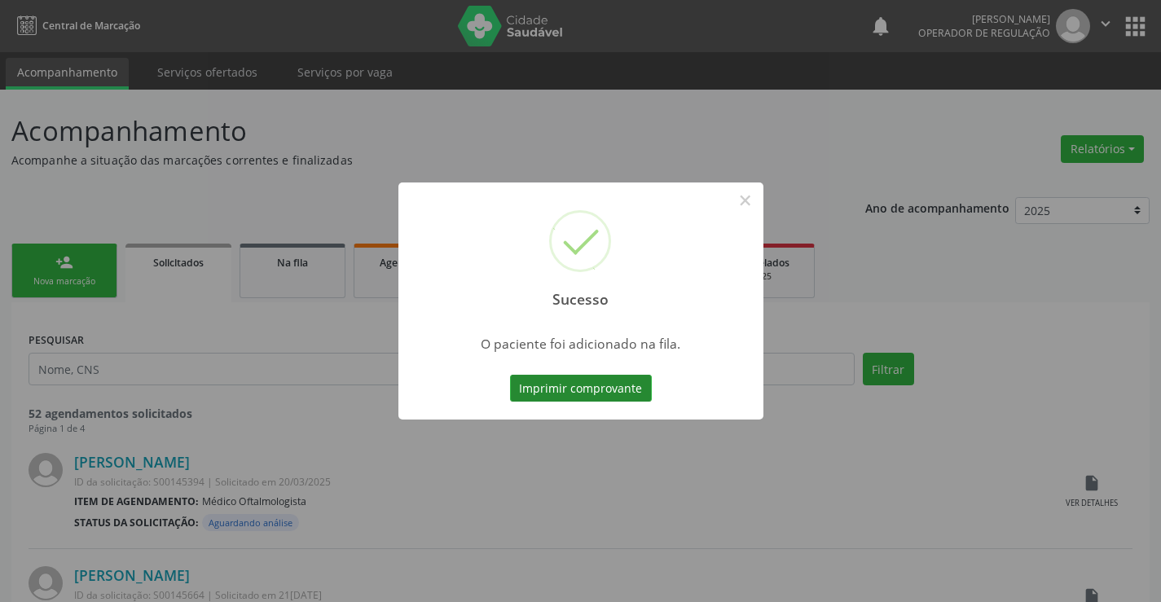
click at [608, 393] on button "Imprimir comprovante" at bounding box center [581, 389] width 142 height 28
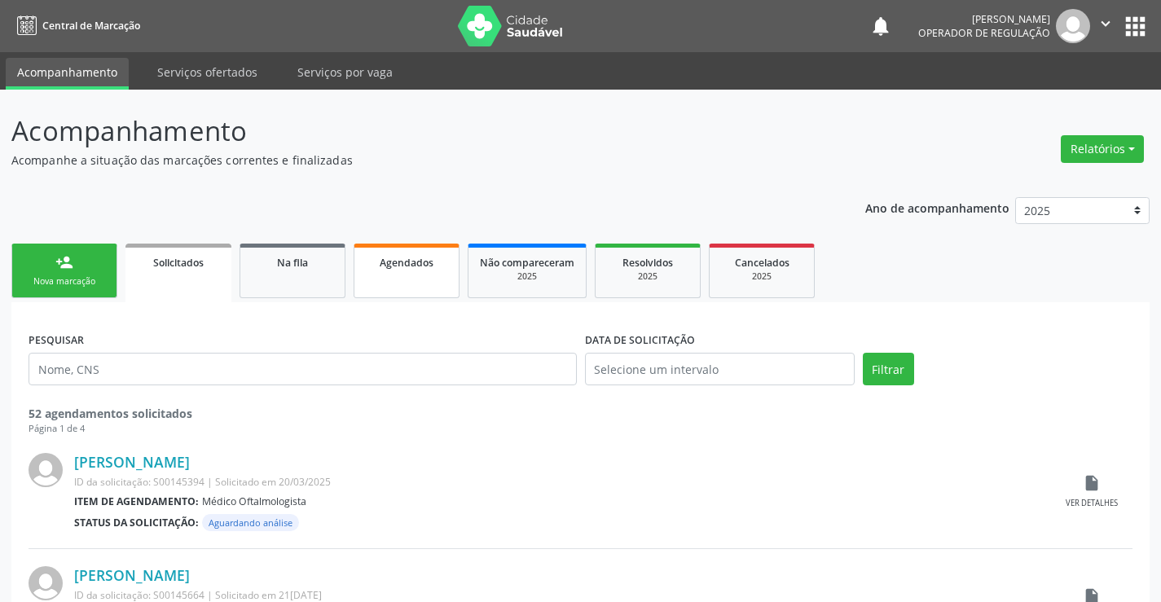
click at [431, 266] on span "Agendados" at bounding box center [407, 263] width 54 height 14
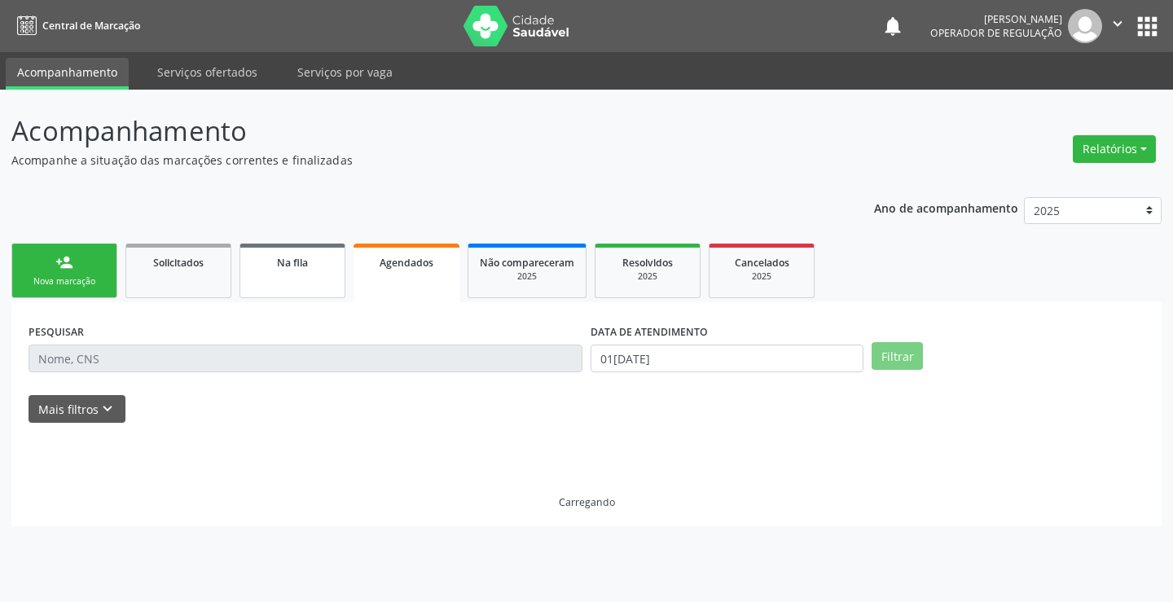
click at [313, 267] on div "Na fila" at bounding box center [292, 261] width 81 height 17
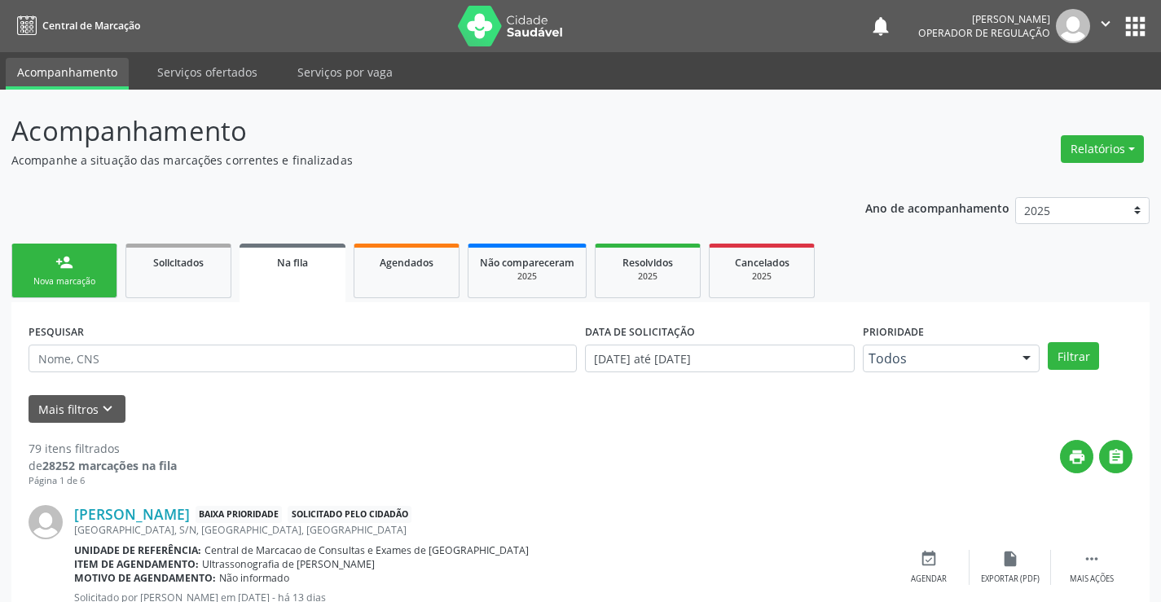
click at [305, 266] on span "Na fila" at bounding box center [292, 263] width 31 height 14
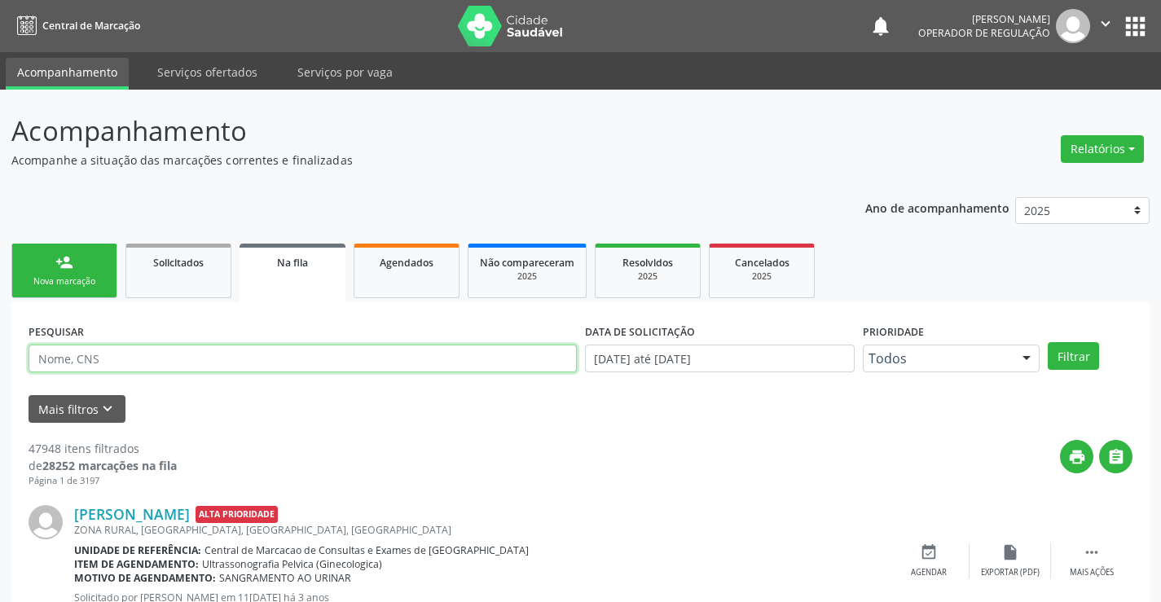
click at [190, 353] on input "text" at bounding box center [303, 359] width 548 height 28
type input "701802208606871"
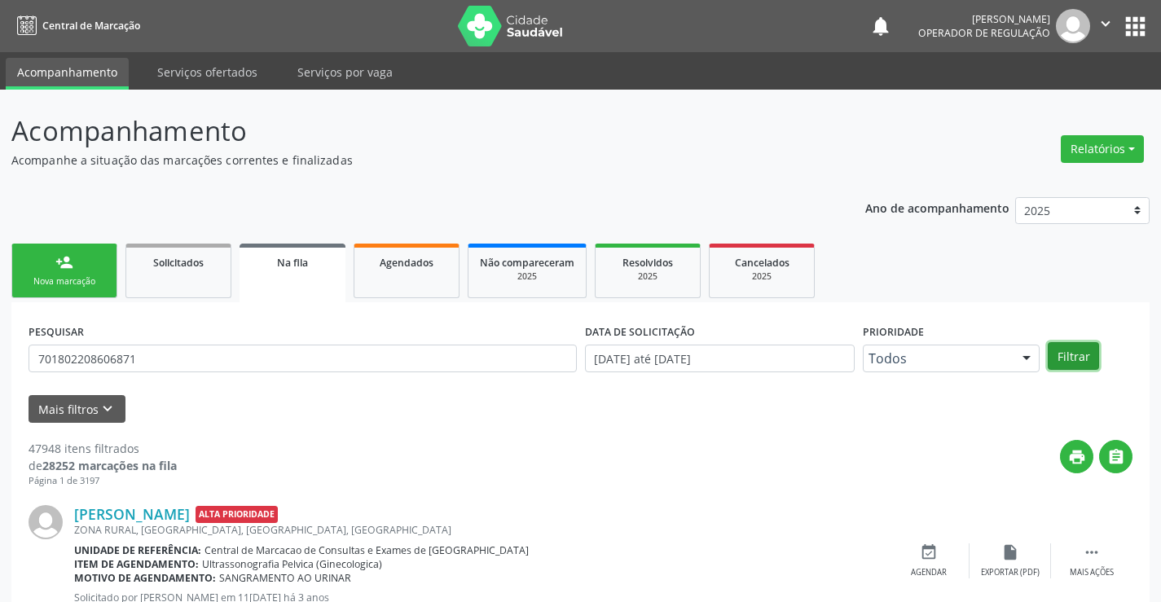
click at [1086, 349] on button "Filtrar" at bounding box center [1073, 356] width 51 height 28
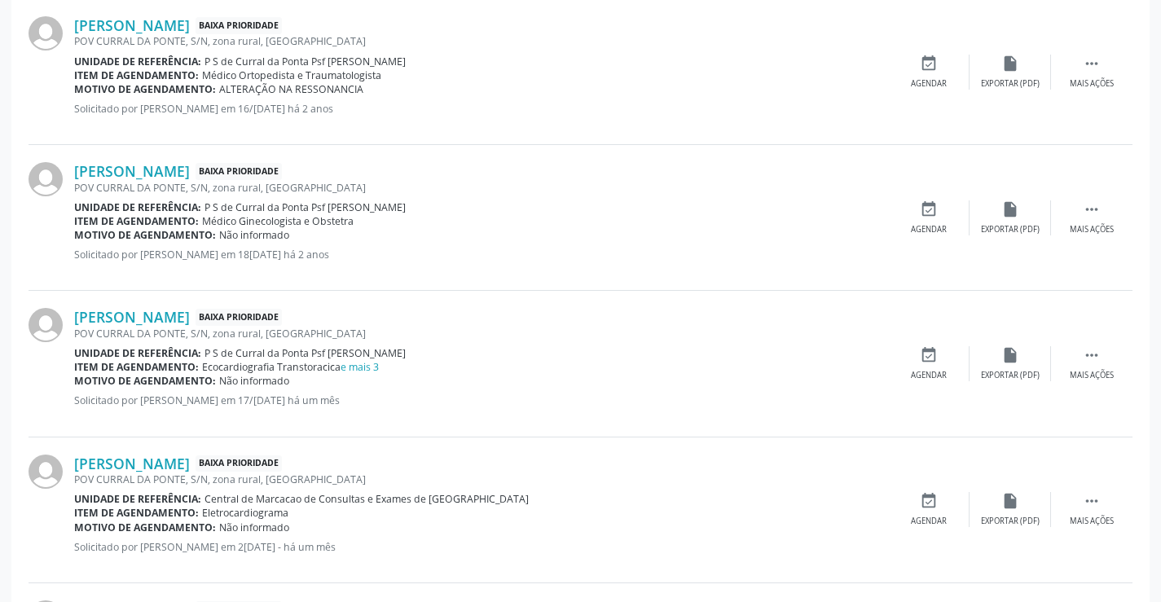
scroll to position [570, 0]
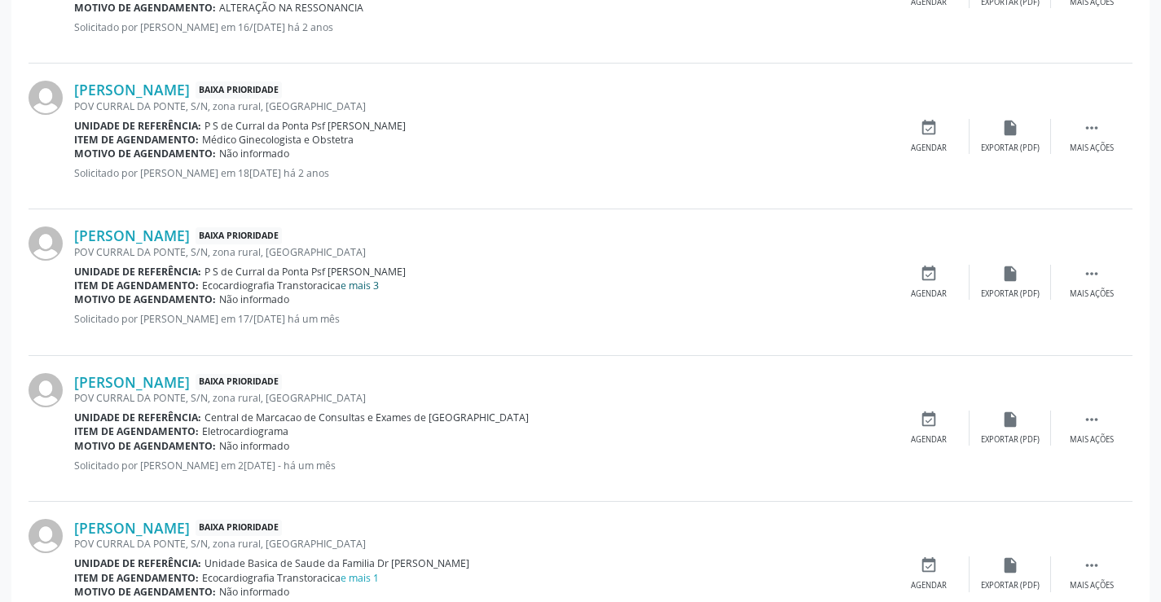
click at [353, 282] on link "e mais 3" at bounding box center [359, 286] width 38 height 14
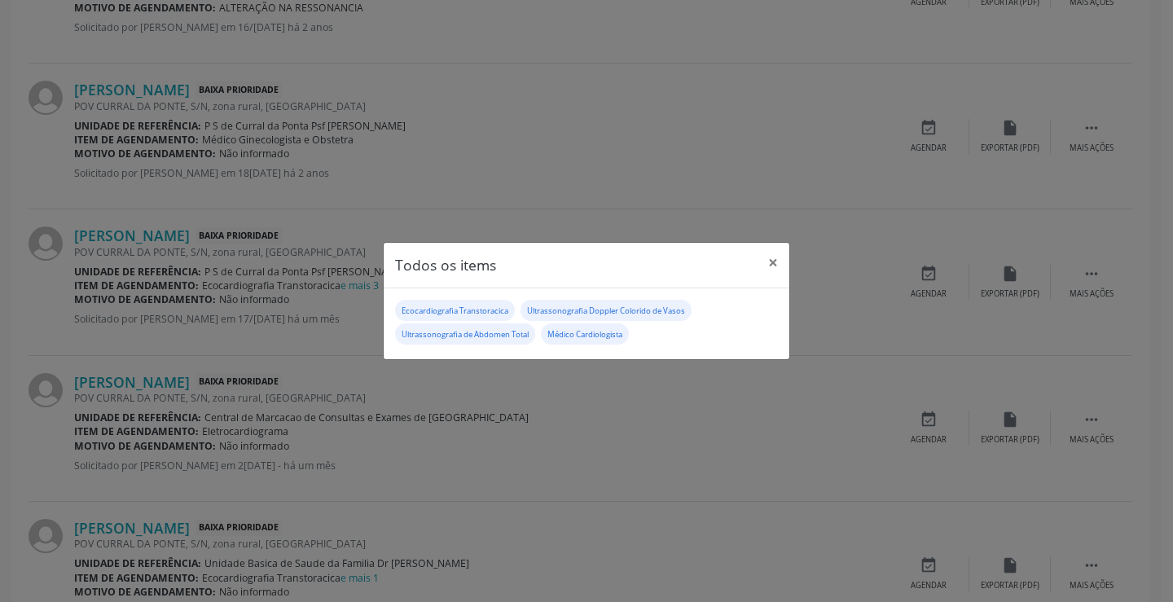
click at [586, 397] on div "Todos os items × Ecocardiografia Transtoracica Ultrassonografia Doppler Colorid…" at bounding box center [586, 301] width 1173 height 602
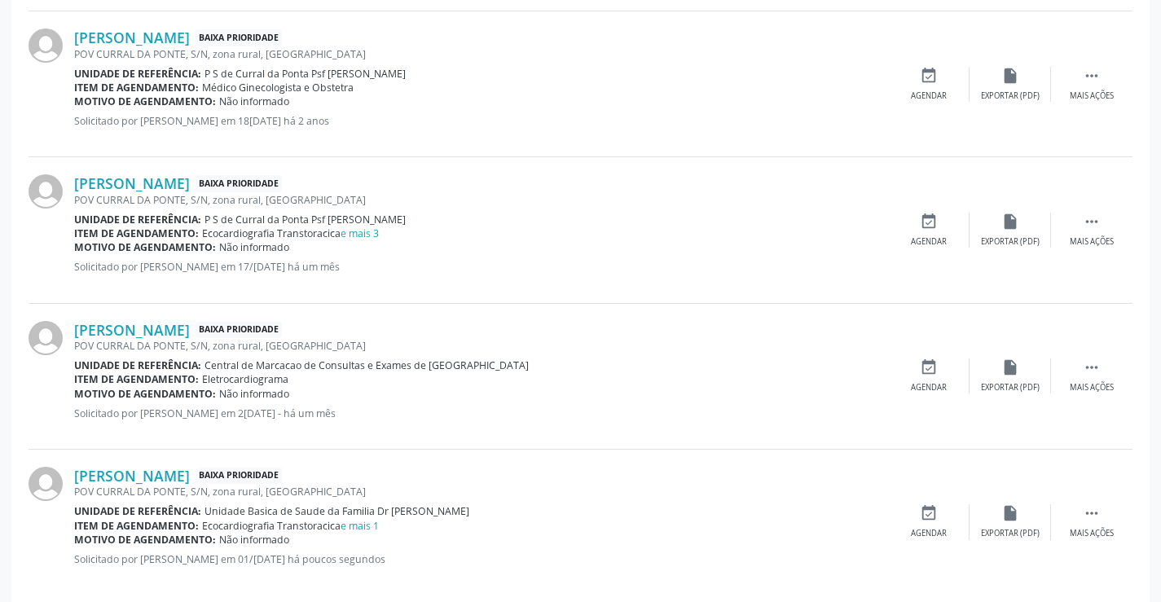
scroll to position [644, 0]
